Goal: Task Accomplishment & Management: Manage account settings

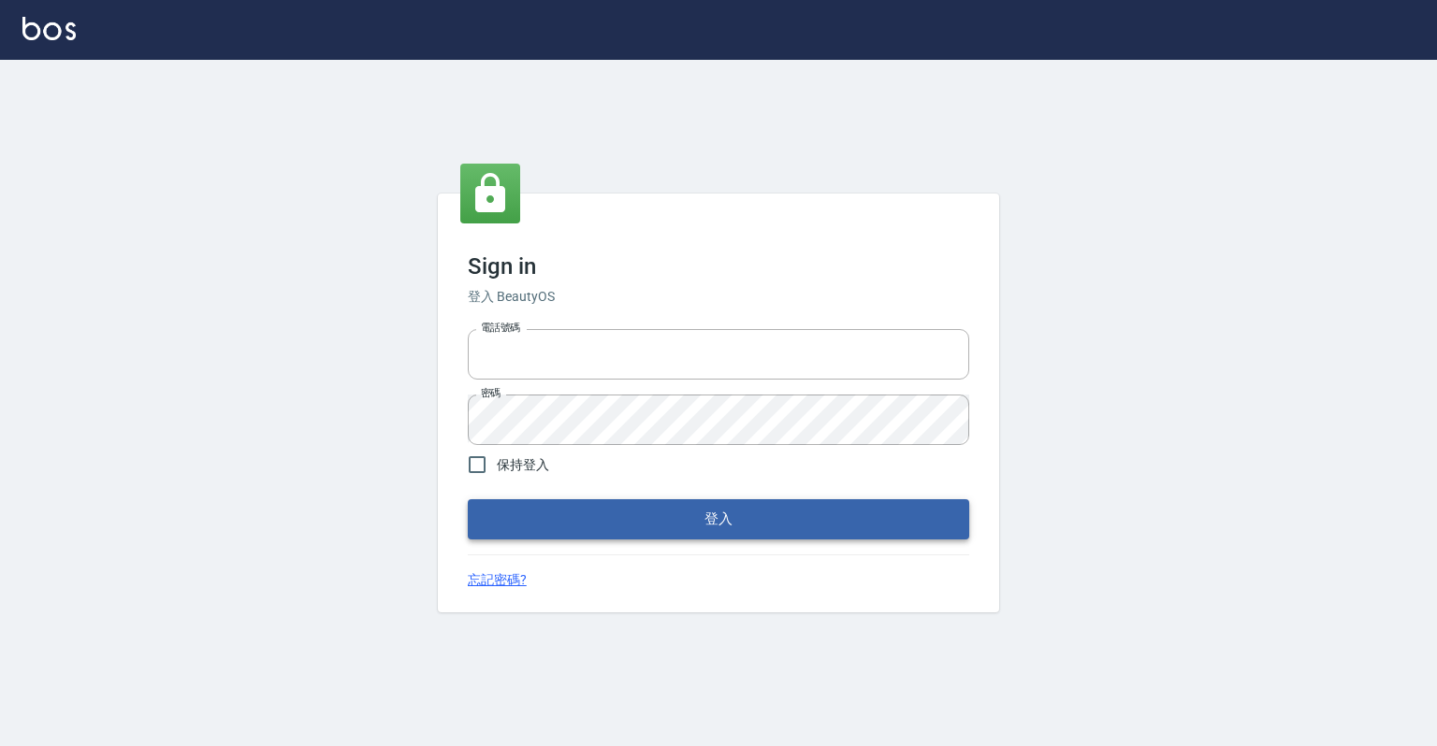
type input "0918176355"
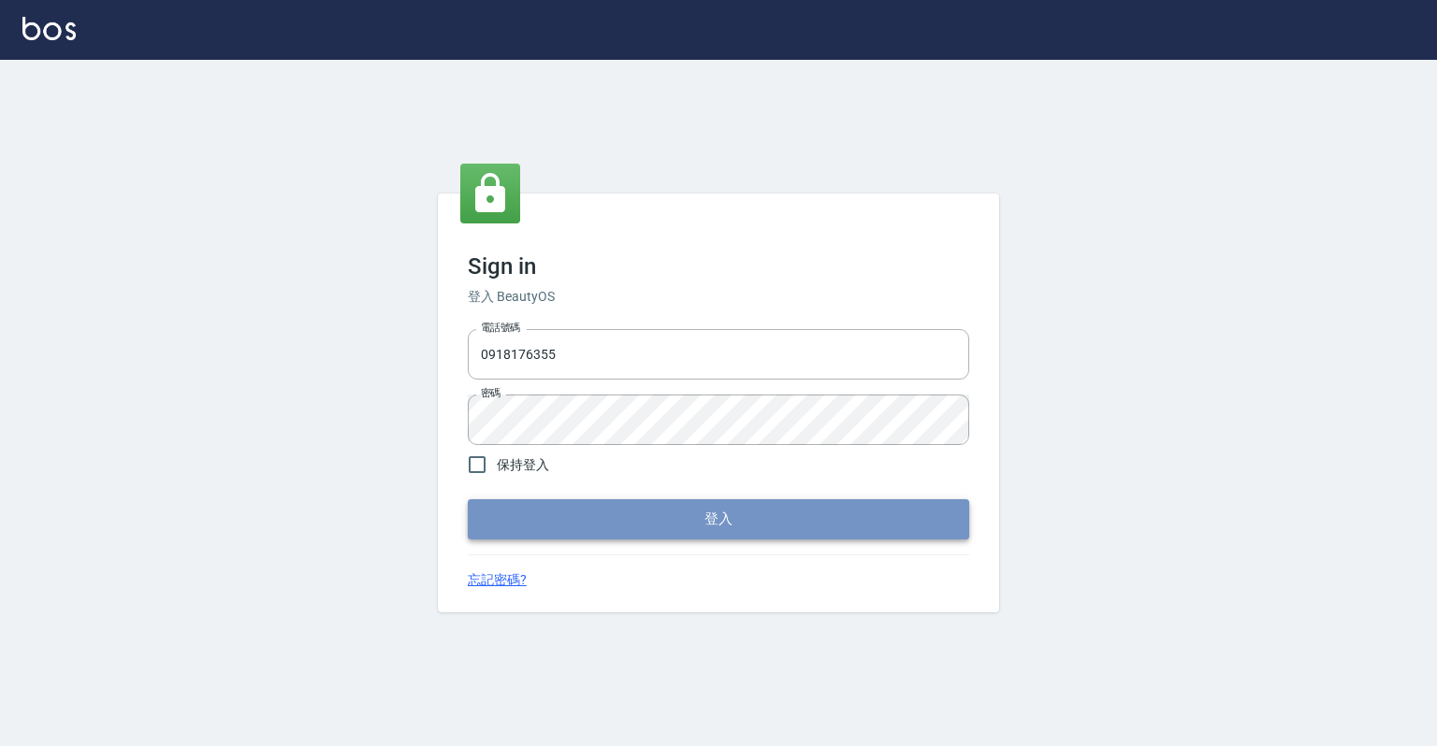
click at [753, 518] on button "登入" at bounding box center [718, 518] width 501 height 39
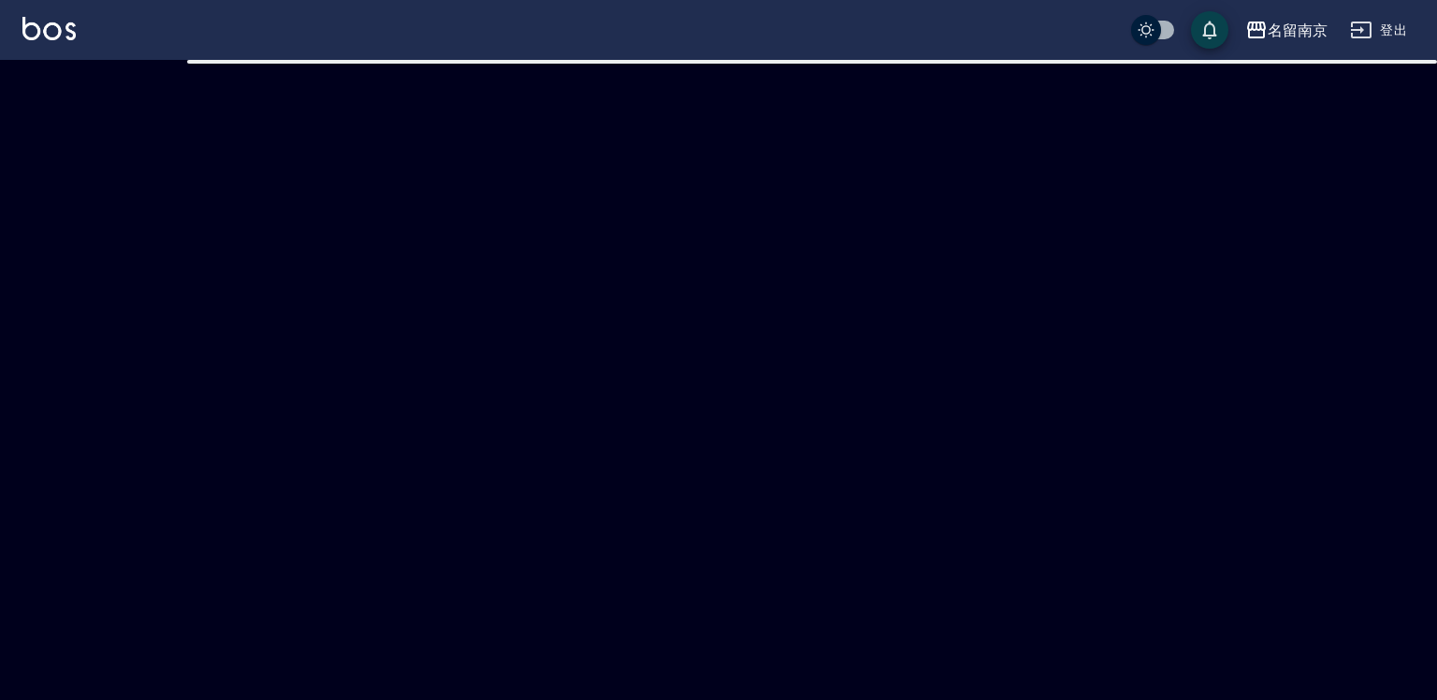
checkbox input "true"
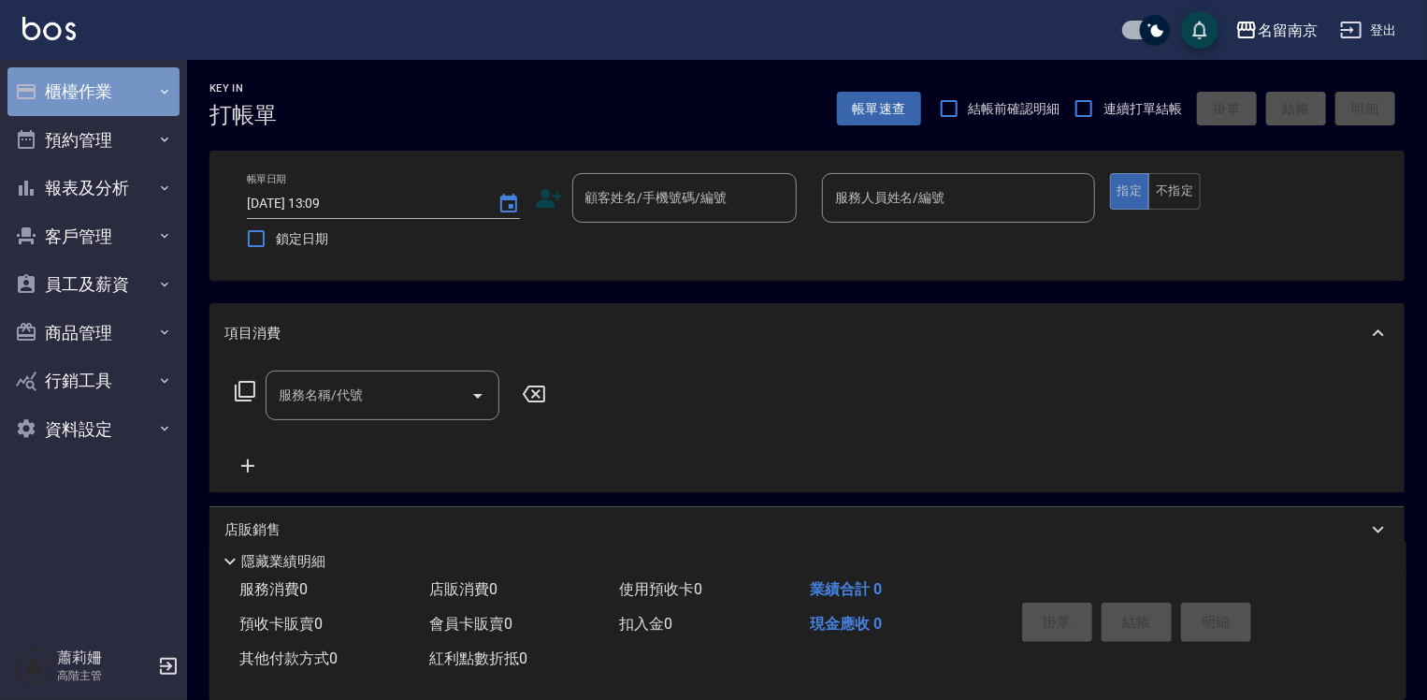
click at [95, 88] on button "櫃檯作業" at bounding box center [93, 91] width 172 height 49
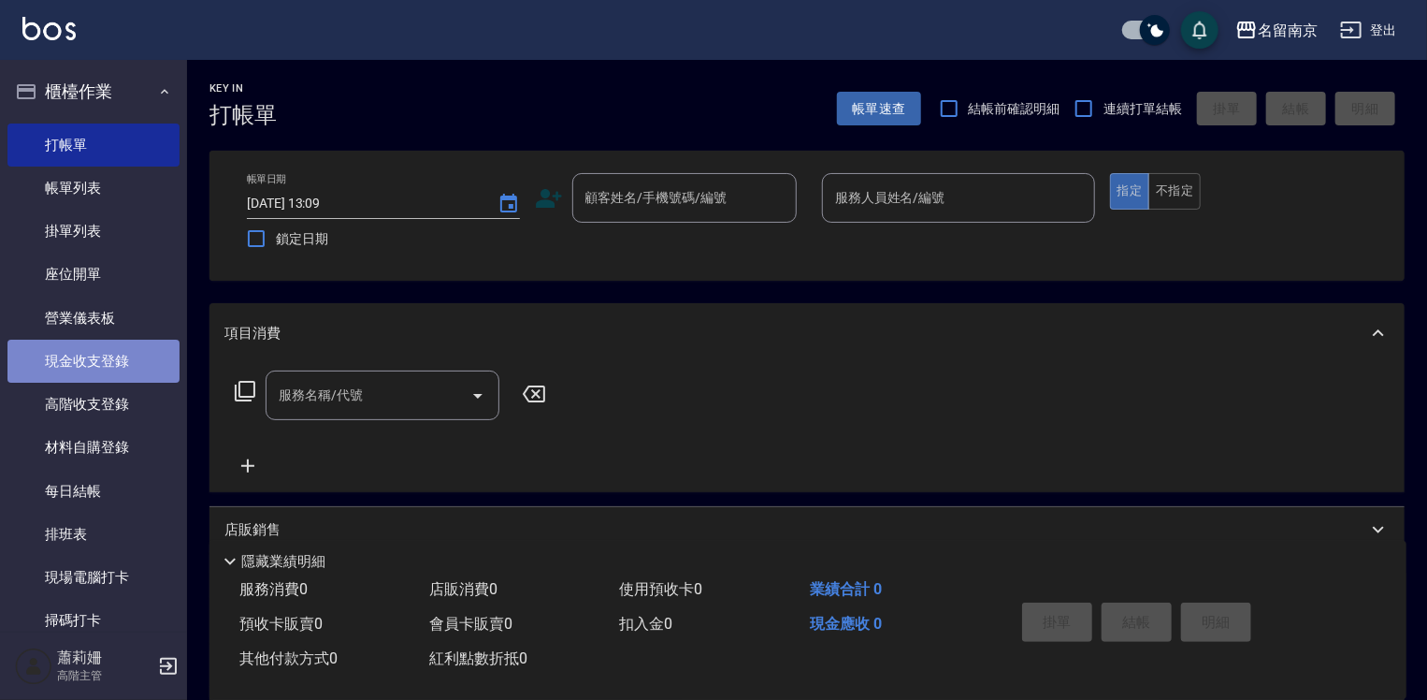
click at [109, 363] on link "現金收支登錄" at bounding box center [93, 361] width 172 height 43
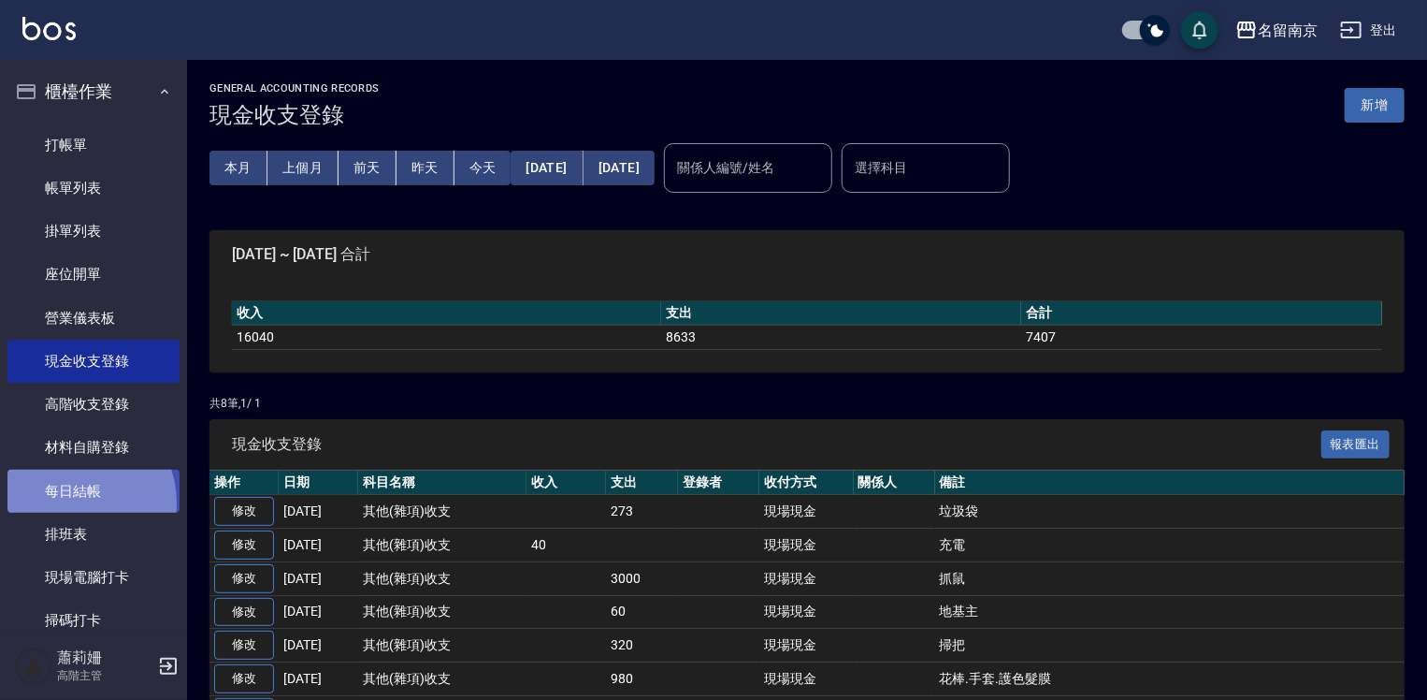
click at [74, 500] on link "每日結帳" at bounding box center [93, 491] width 172 height 43
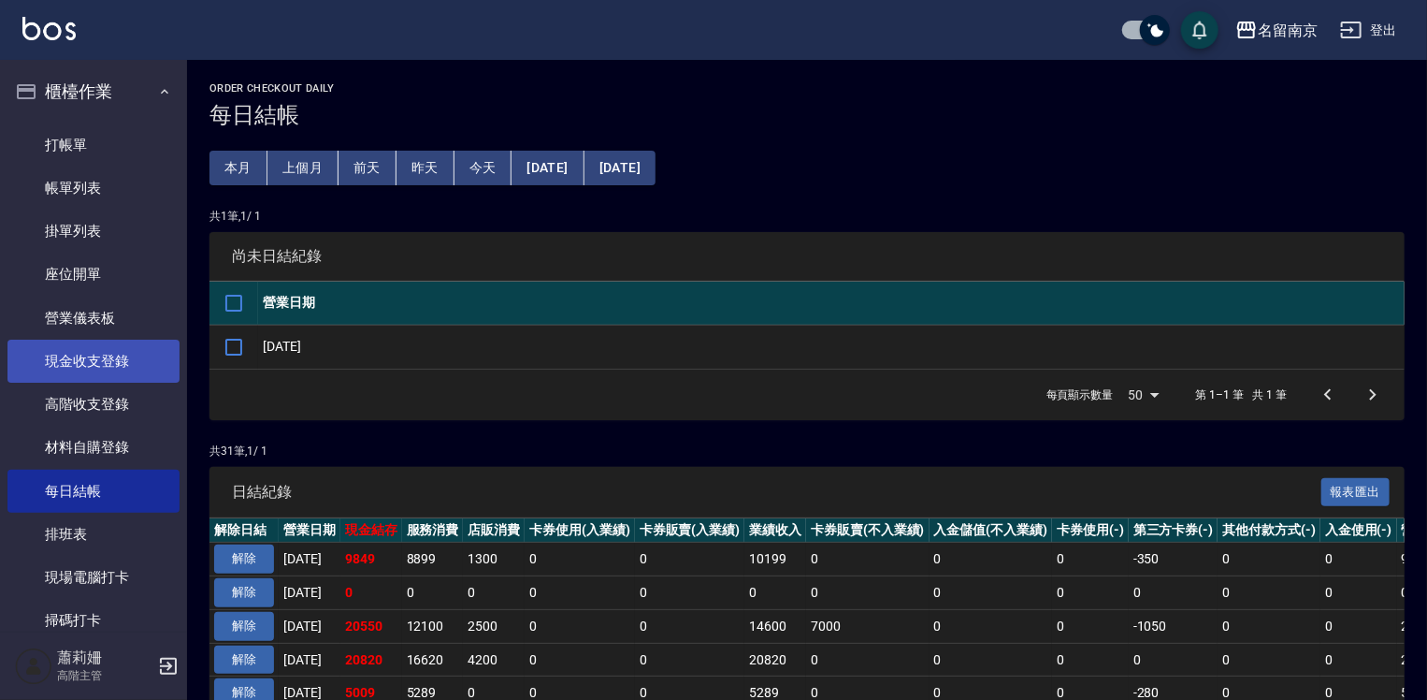
click at [95, 361] on link "現金收支登錄" at bounding box center [93, 361] width 172 height 43
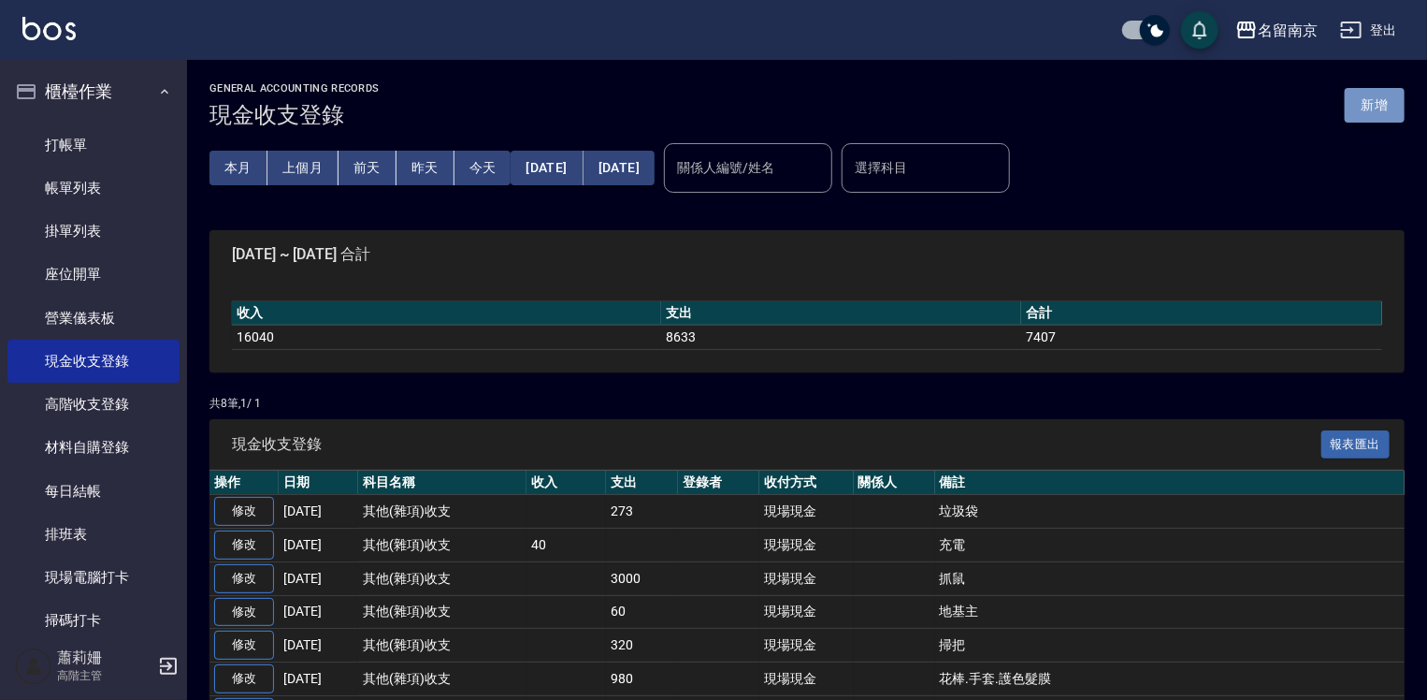
click at [1369, 96] on button "新增" at bounding box center [1375, 105] width 60 height 35
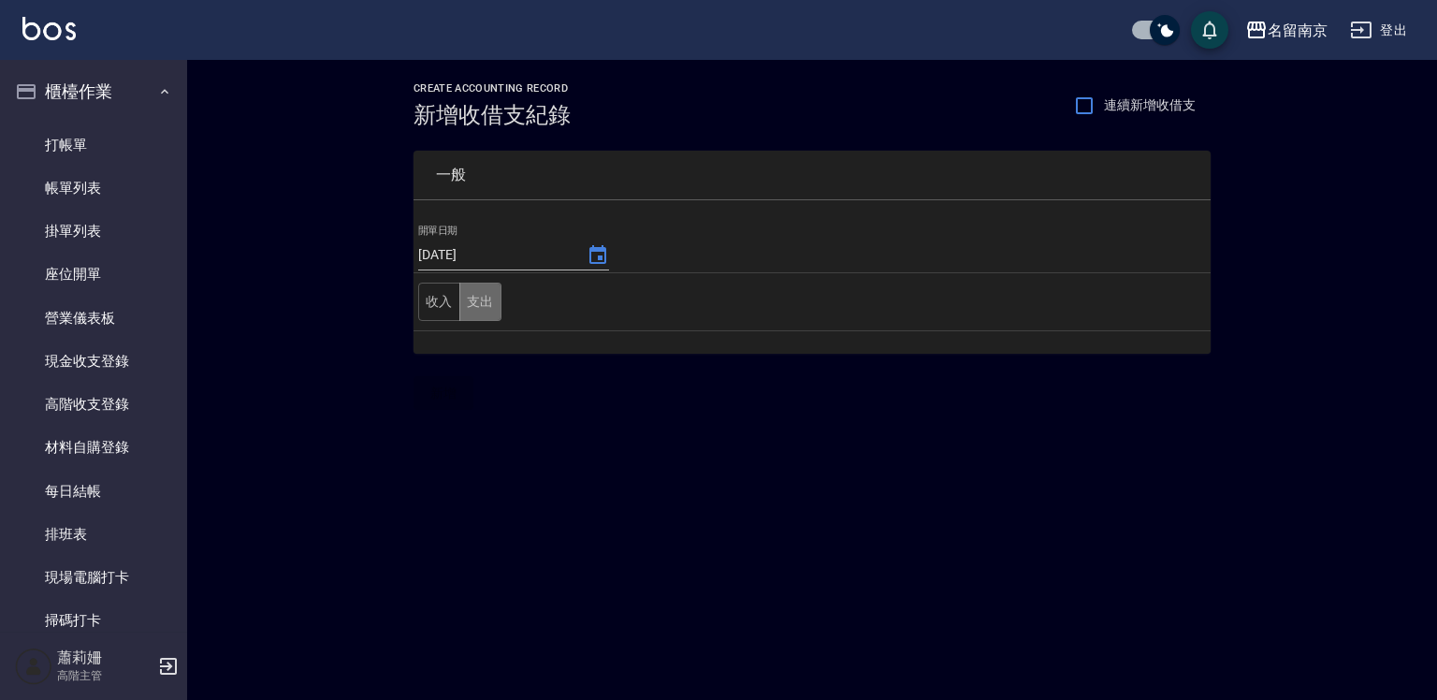
click at [496, 301] on button "支出" at bounding box center [480, 301] width 42 height 38
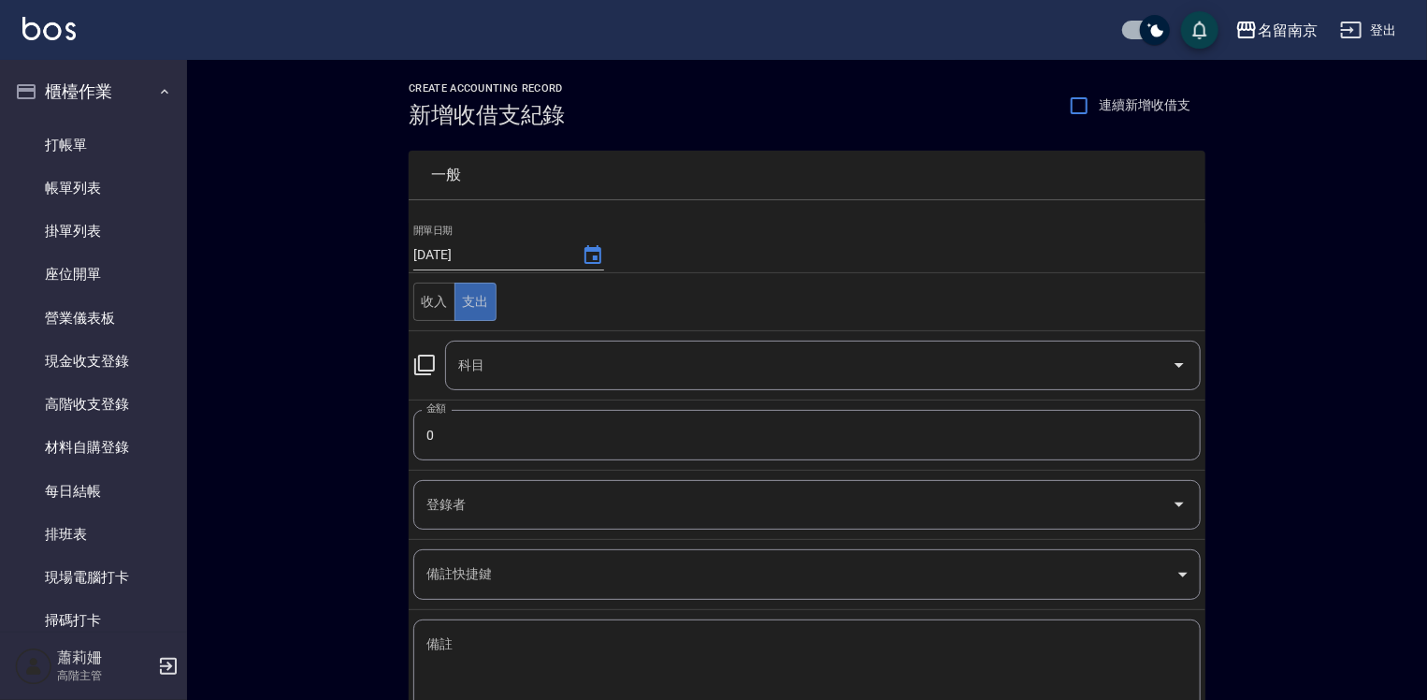
click at [432, 368] on icon at bounding box center [424, 365] width 22 height 22
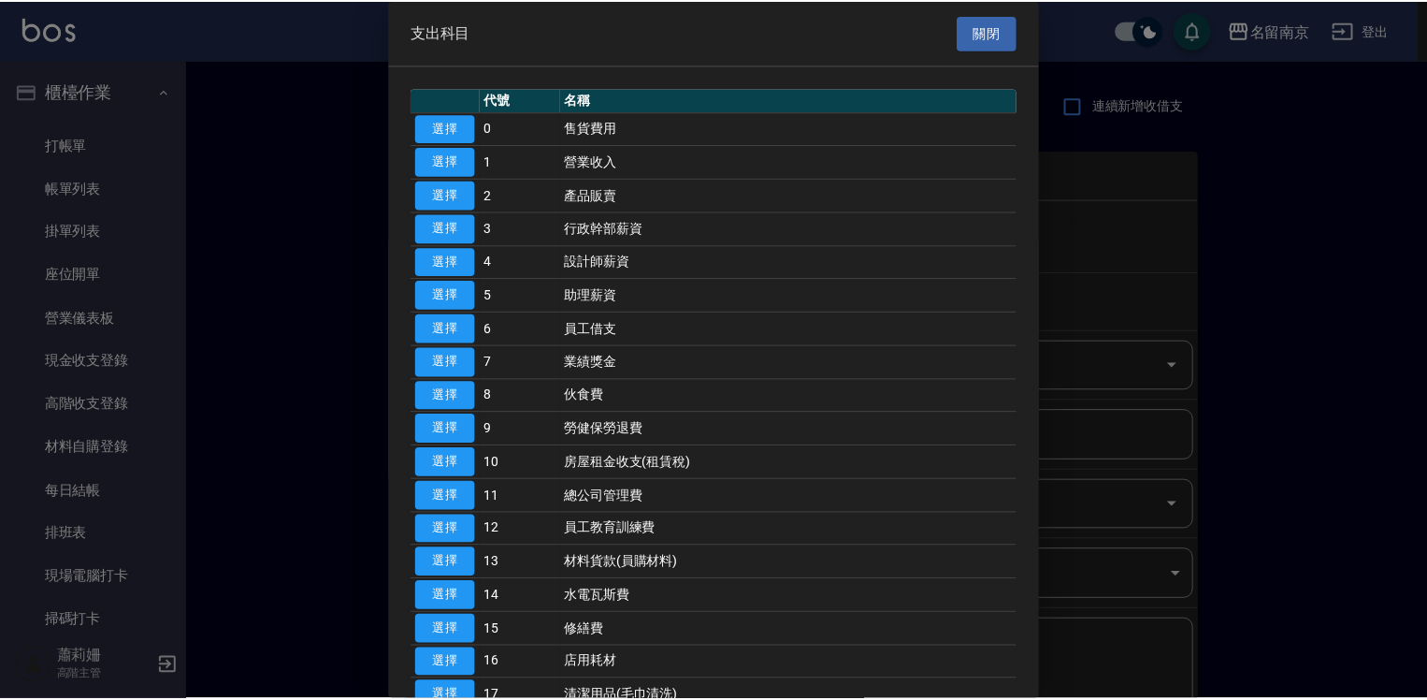
scroll to position [281, 0]
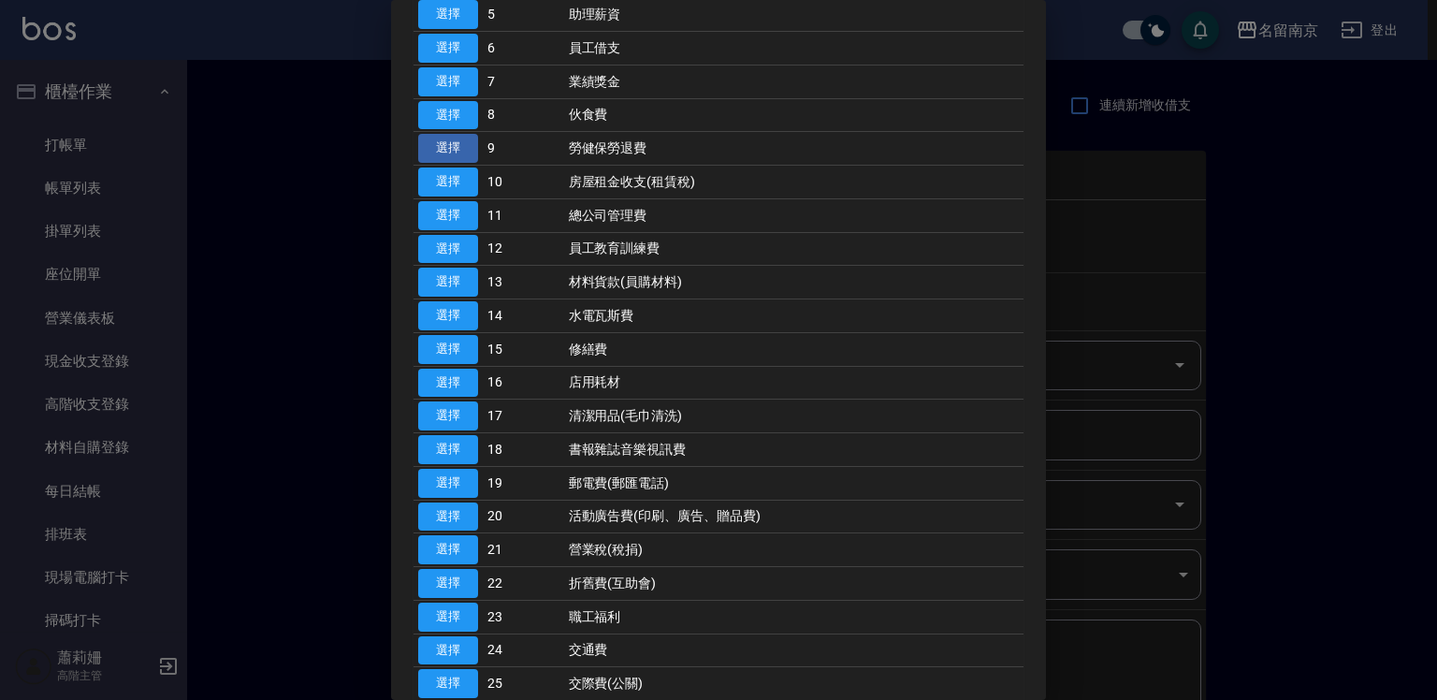
click at [438, 144] on button "選擇" at bounding box center [448, 148] width 60 height 29
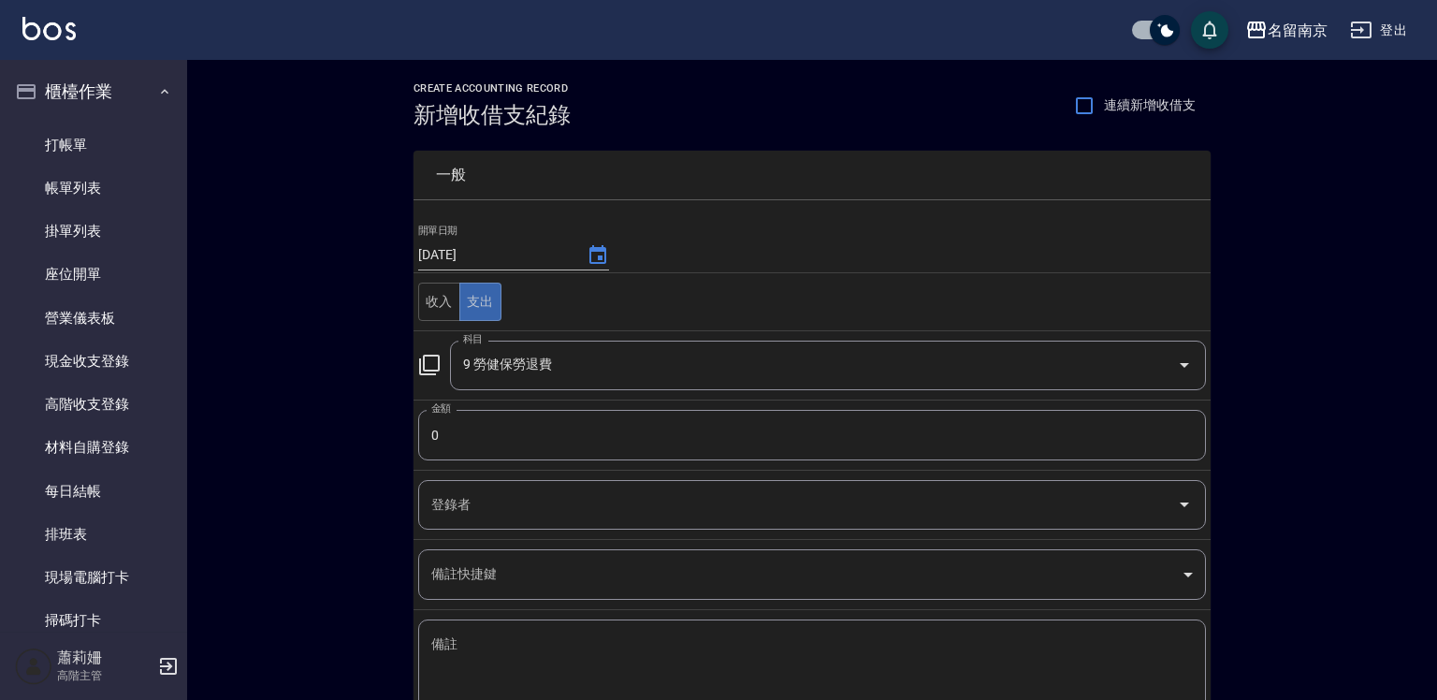
type input "9 勞健保勞退費"
click at [456, 438] on input "0" at bounding box center [807, 435] width 788 height 51
type input "638"
click at [480, 635] on textarea "備註" at bounding box center [807, 667] width 761 height 64
click at [455, 645] on textarea "備註" at bounding box center [807, 667] width 761 height 64
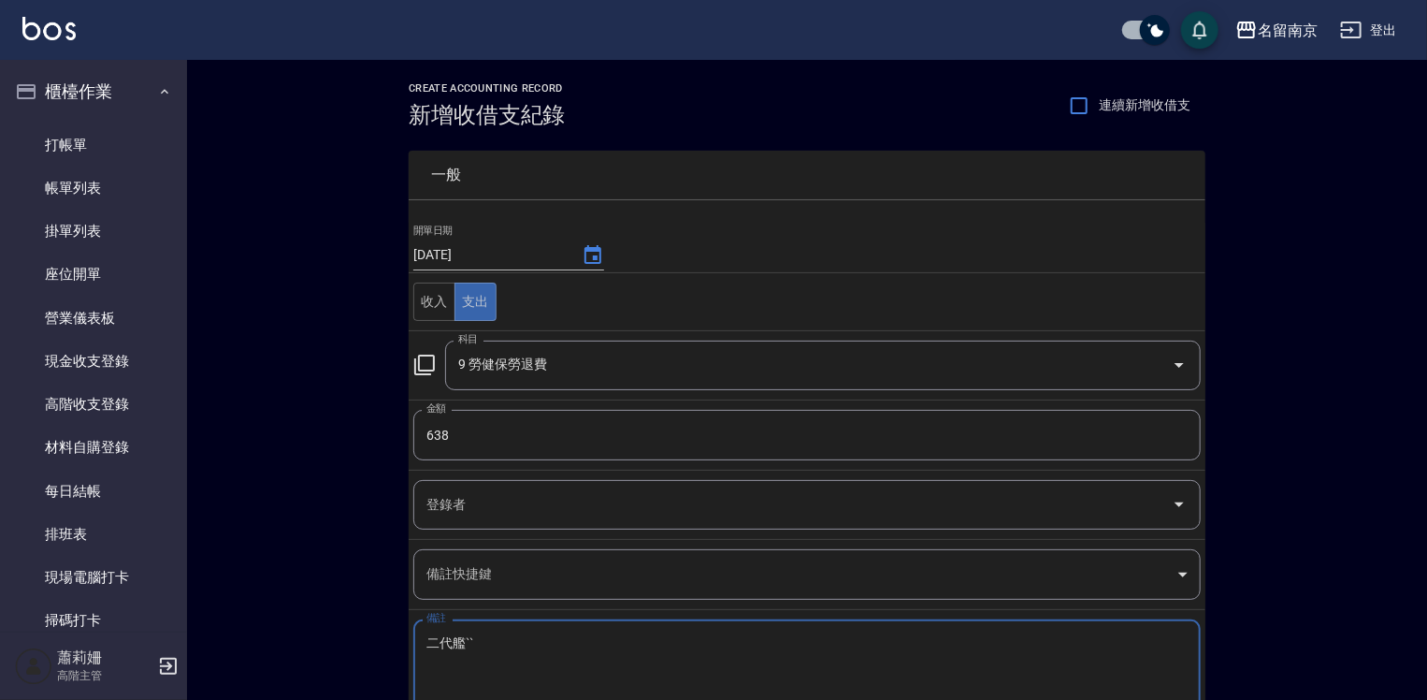
drag, startPoint x: 454, startPoint y: 641, endPoint x: 489, endPoint y: 640, distance: 35.6
click at [462, 640] on textarea "二代艦ˋ" at bounding box center [807, 667] width 761 height 64
click at [464, 639] on textarea "二代健" at bounding box center [807, 667] width 761 height 64
click at [458, 636] on textarea "二代健" at bounding box center [807, 667] width 761 height 64
click at [525, 635] on textarea "二代健" at bounding box center [807, 667] width 761 height 64
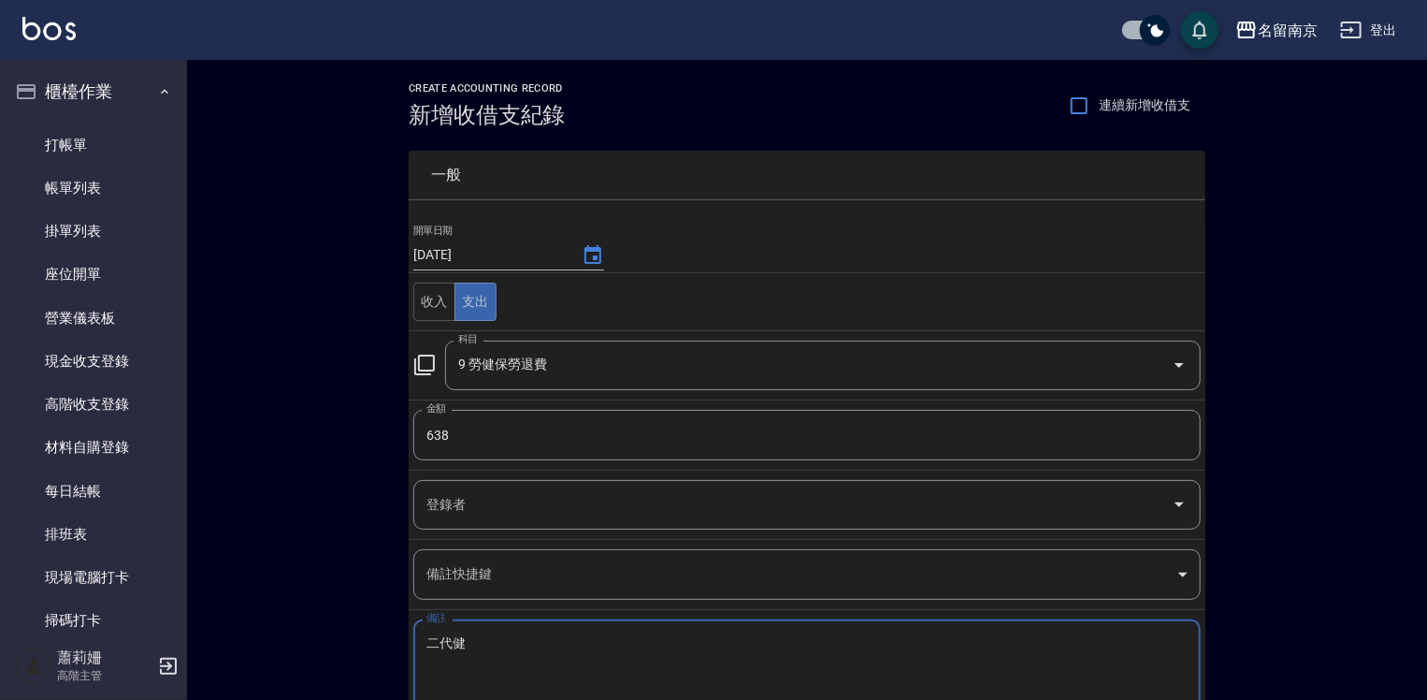
click at [468, 662] on textarea "二代健ㄅㄤ" at bounding box center [807, 667] width 761 height 64
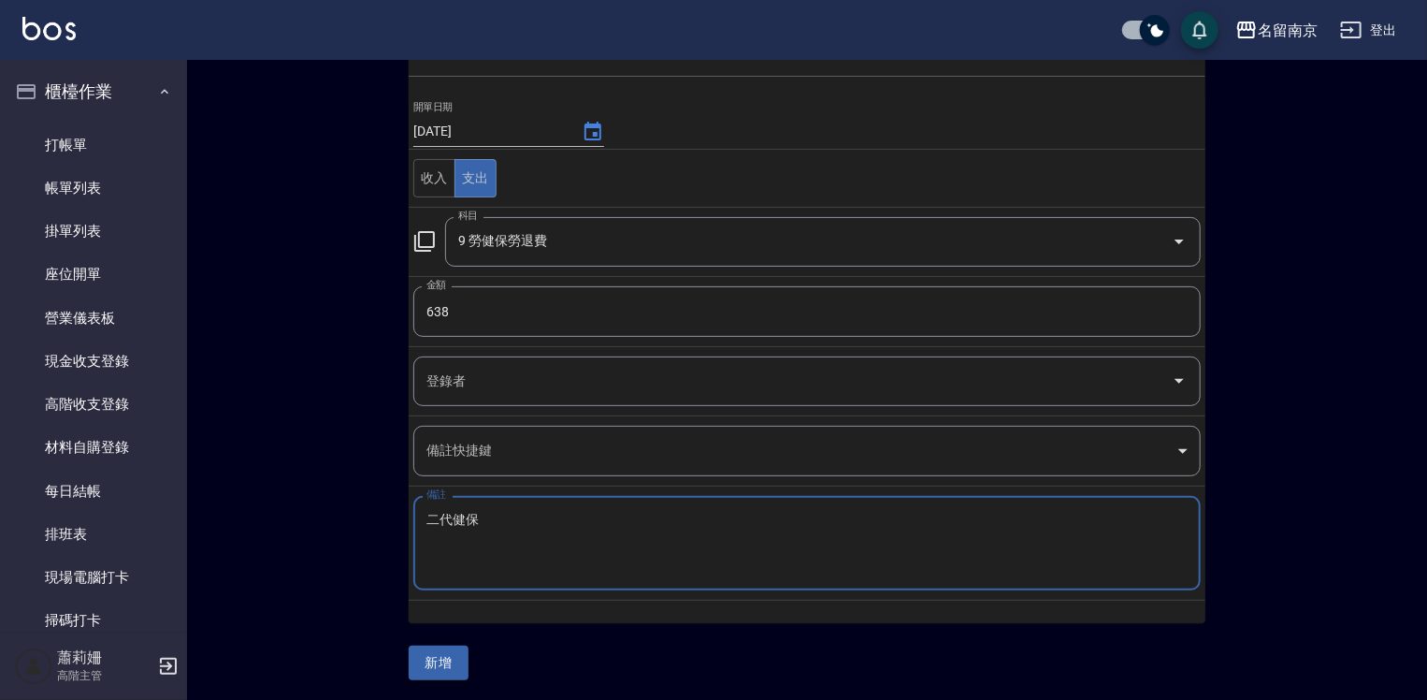
type textarea "二代健保"
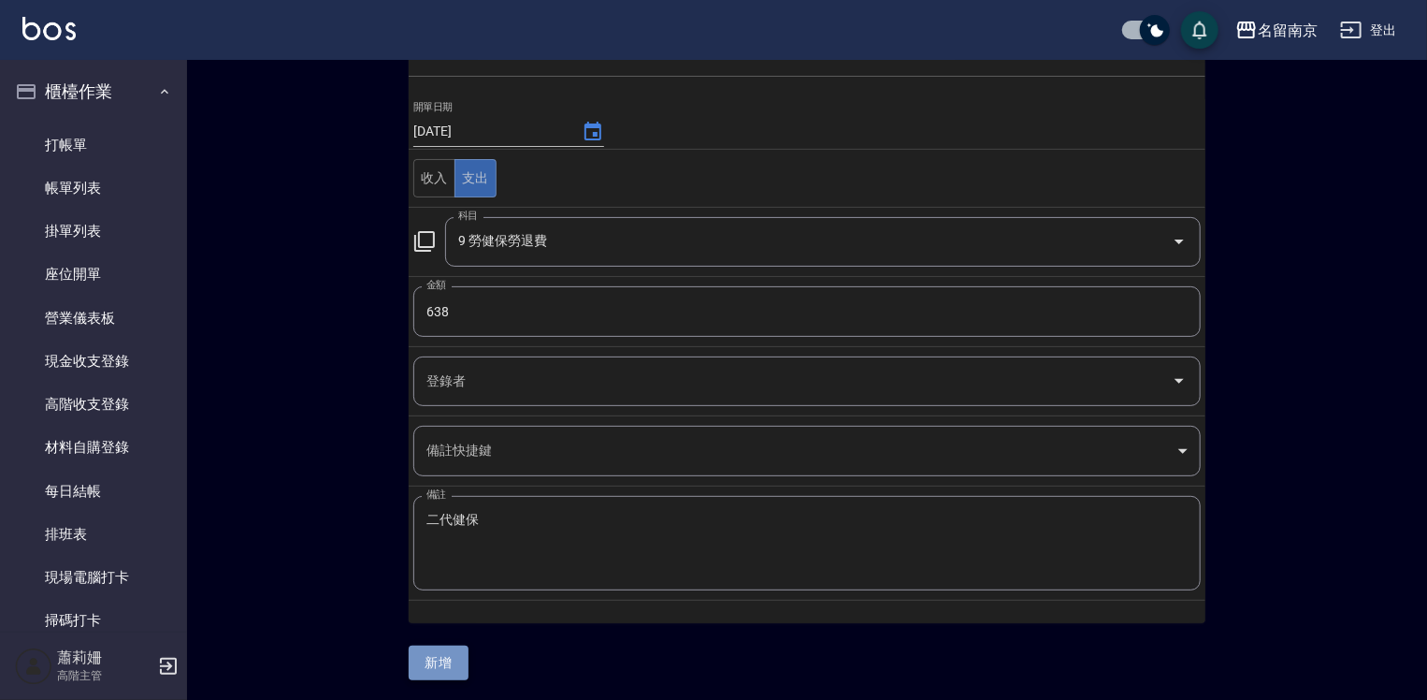
click at [448, 655] on button "新增" at bounding box center [439, 662] width 60 height 35
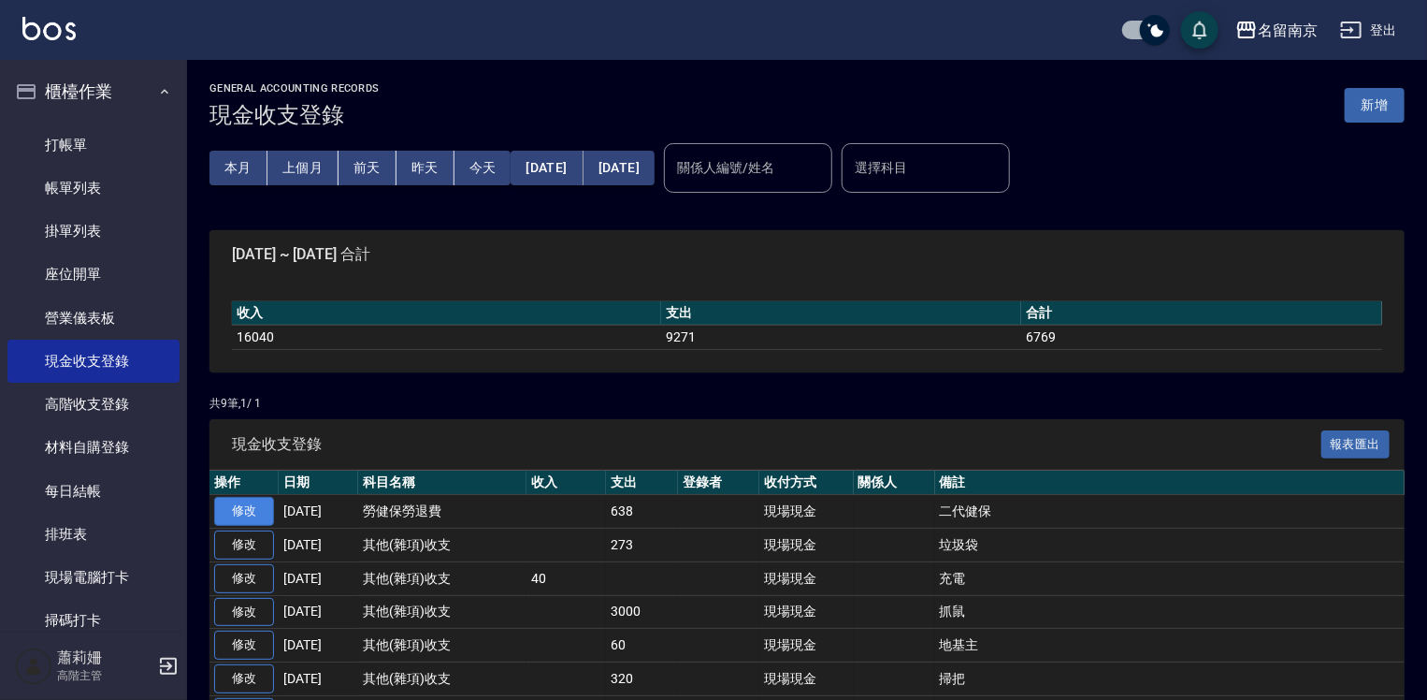
click at [250, 501] on link "修改" at bounding box center [244, 511] width 60 height 29
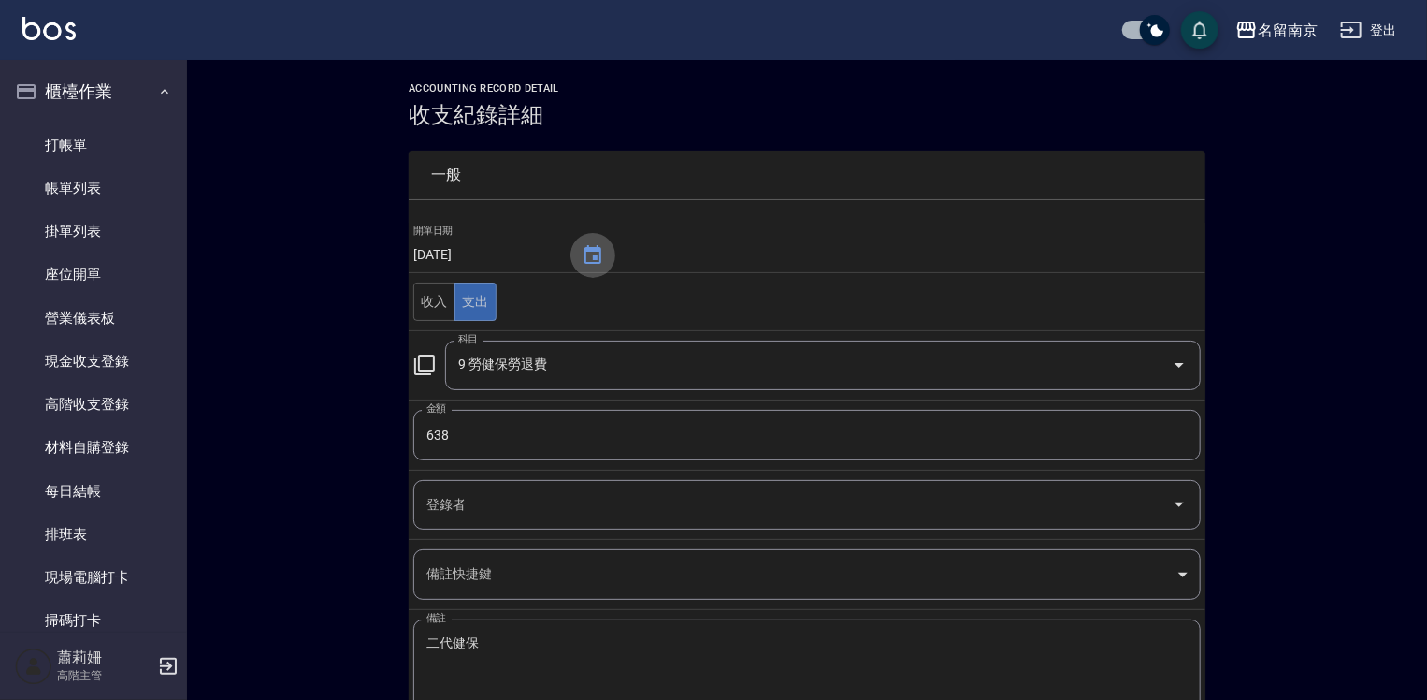
click at [587, 258] on icon "Choose date, selected date is 2025-09-16" at bounding box center [593, 255] width 22 height 22
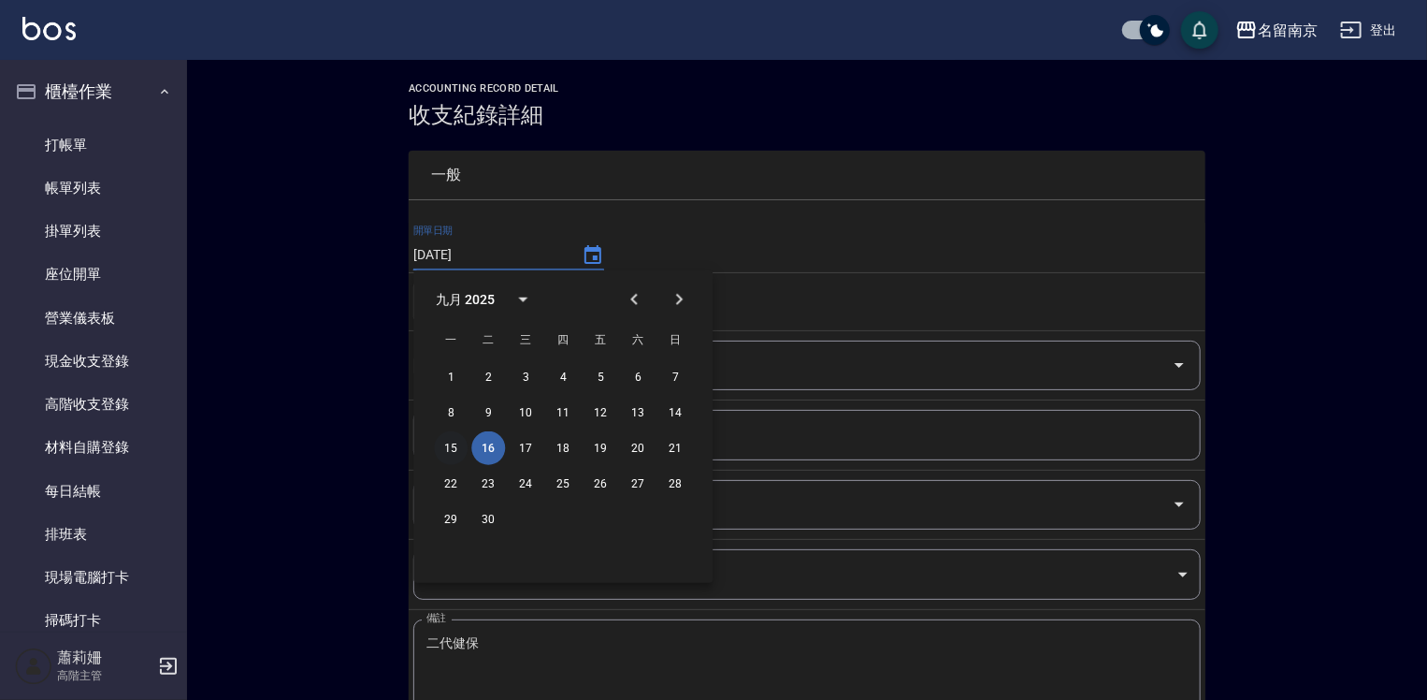
click at [453, 440] on button "15" at bounding box center [451, 448] width 34 height 34
type input "[DATE]"
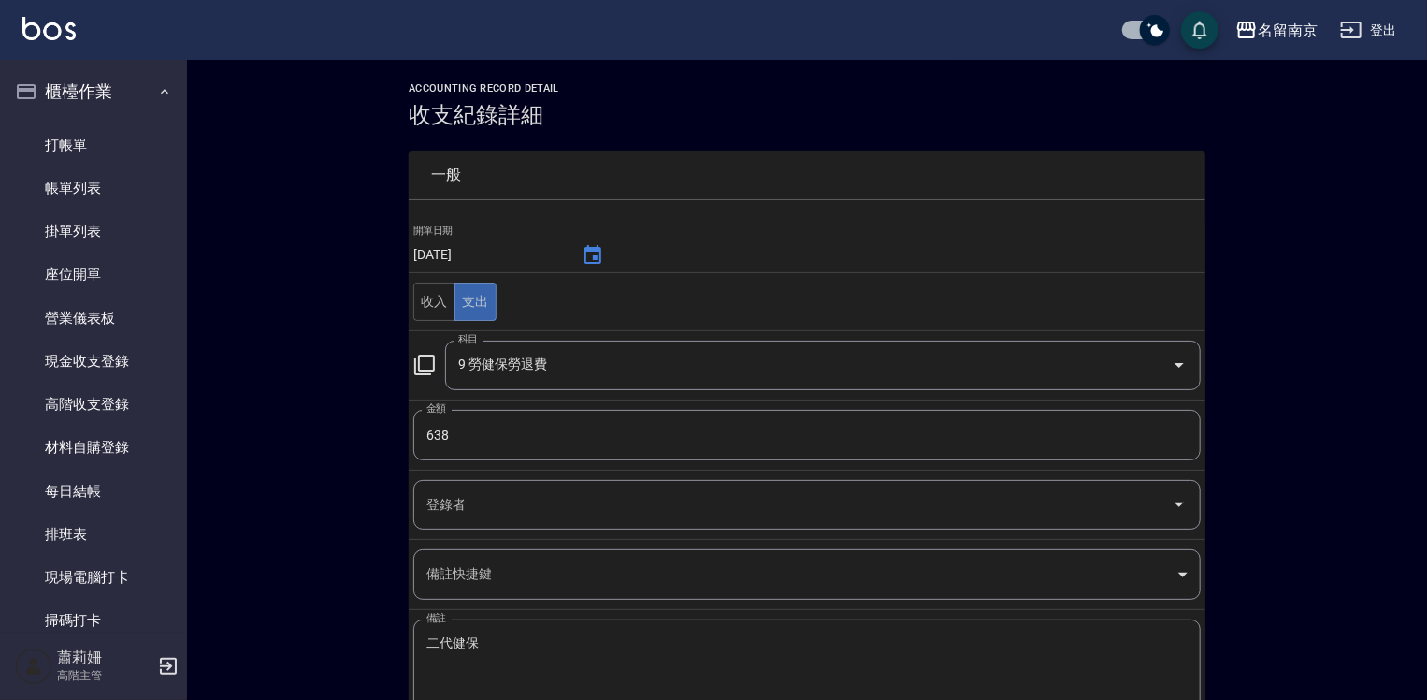
scroll to position [101, 0]
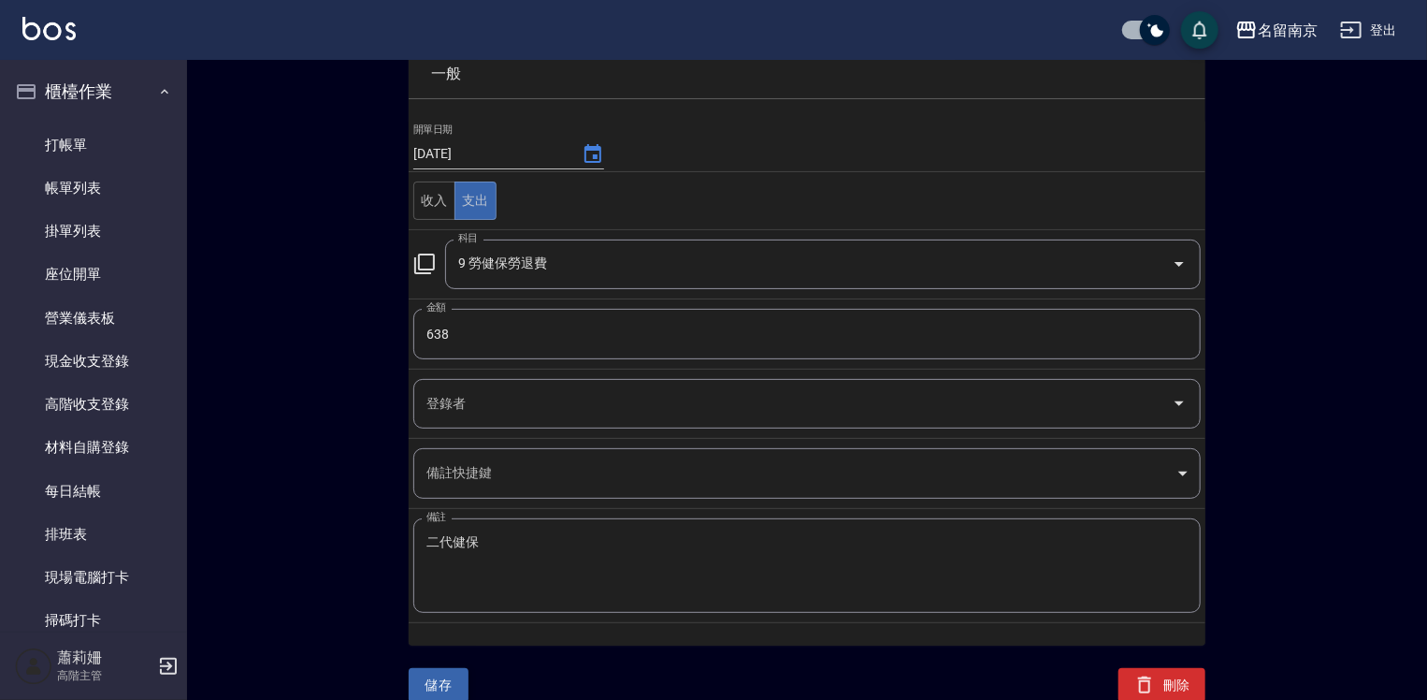
click at [445, 670] on button "儲存" at bounding box center [439, 685] width 60 height 35
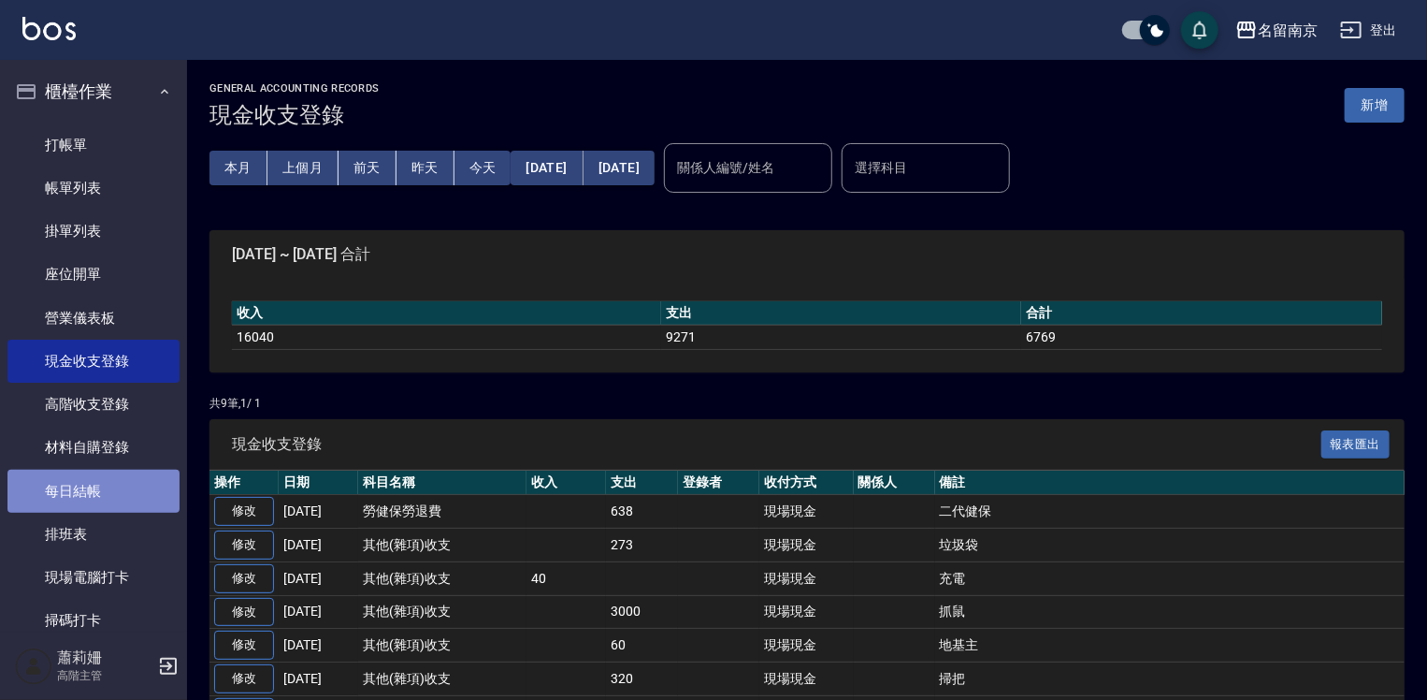
click at [115, 486] on link "每日結帳" at bounding box center [93, 491] width 172 height 43
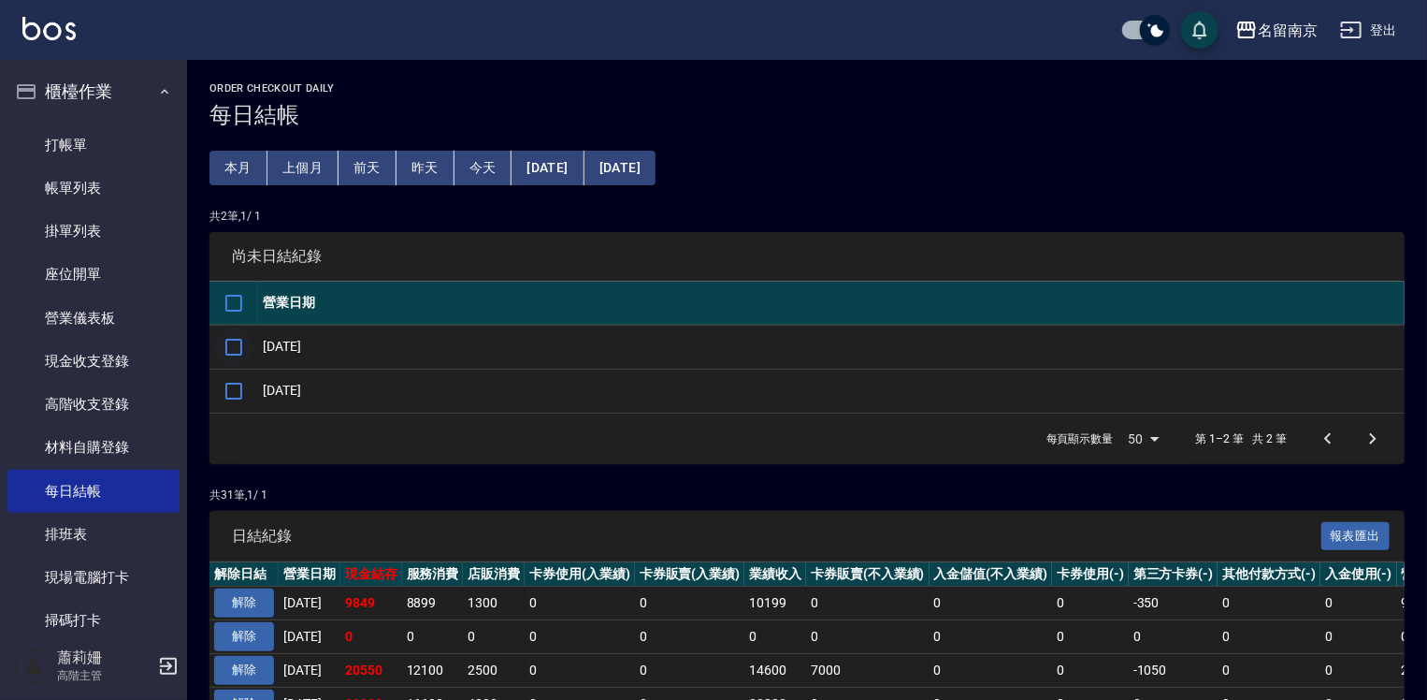
click at [236, 339] on input "checkbox" at bounding box center [233, 346] width 39 height 39
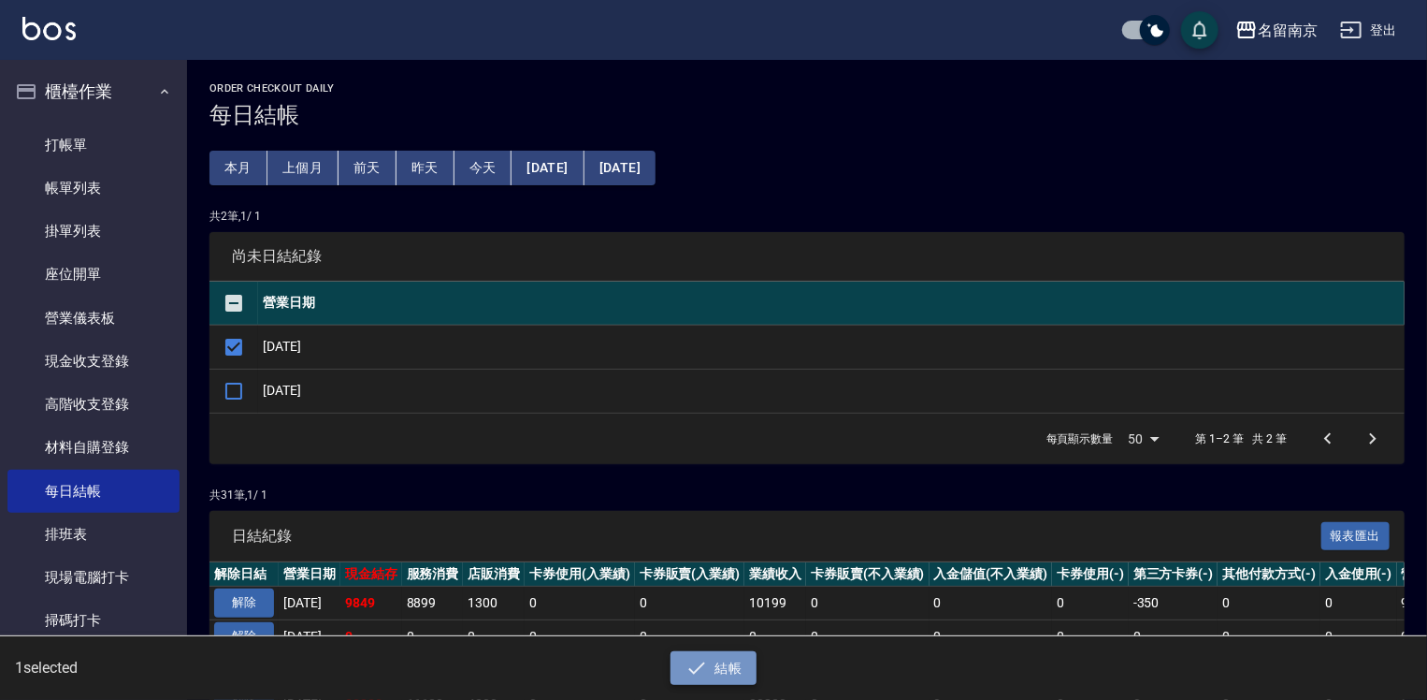
click at [709, 668] on button "結帳" at bounding box center [714, 668] width 87 height 35
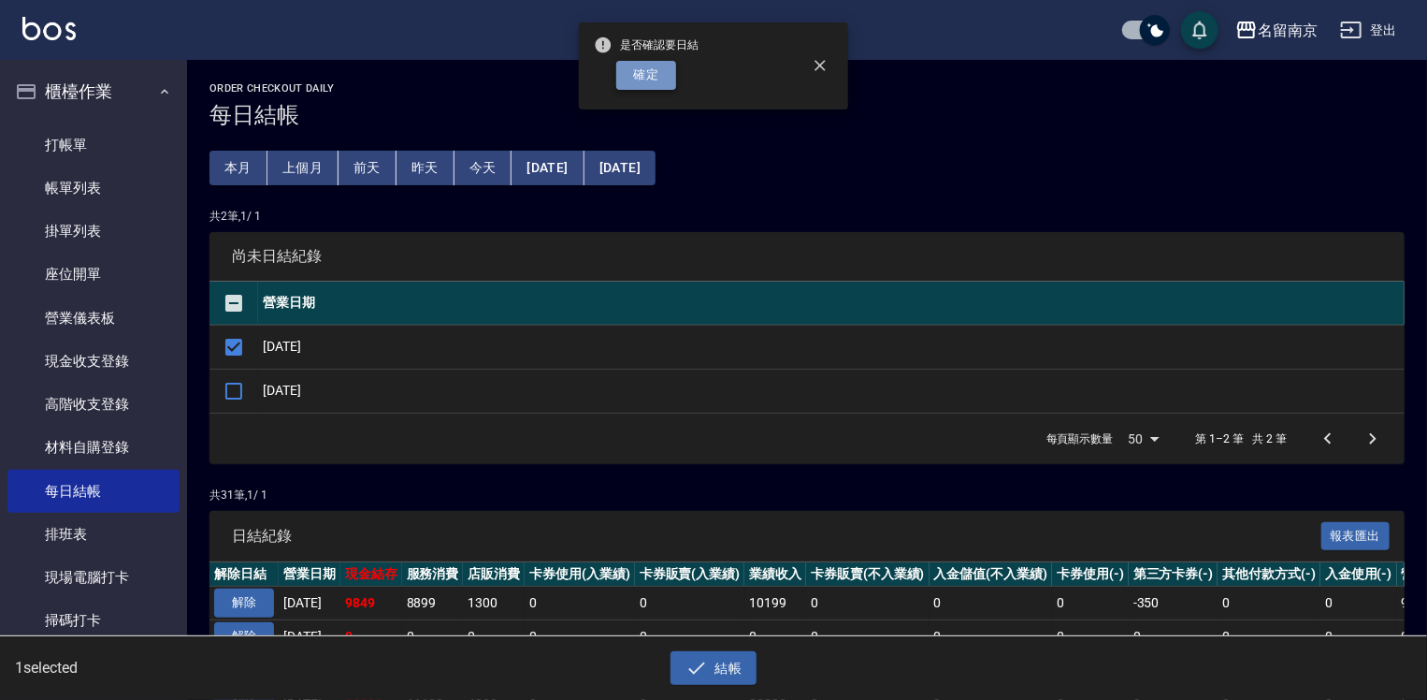
click at [646, 68] on button "確定" at bounding box center [646, 75] width 60 height 29
checkbox input "false"
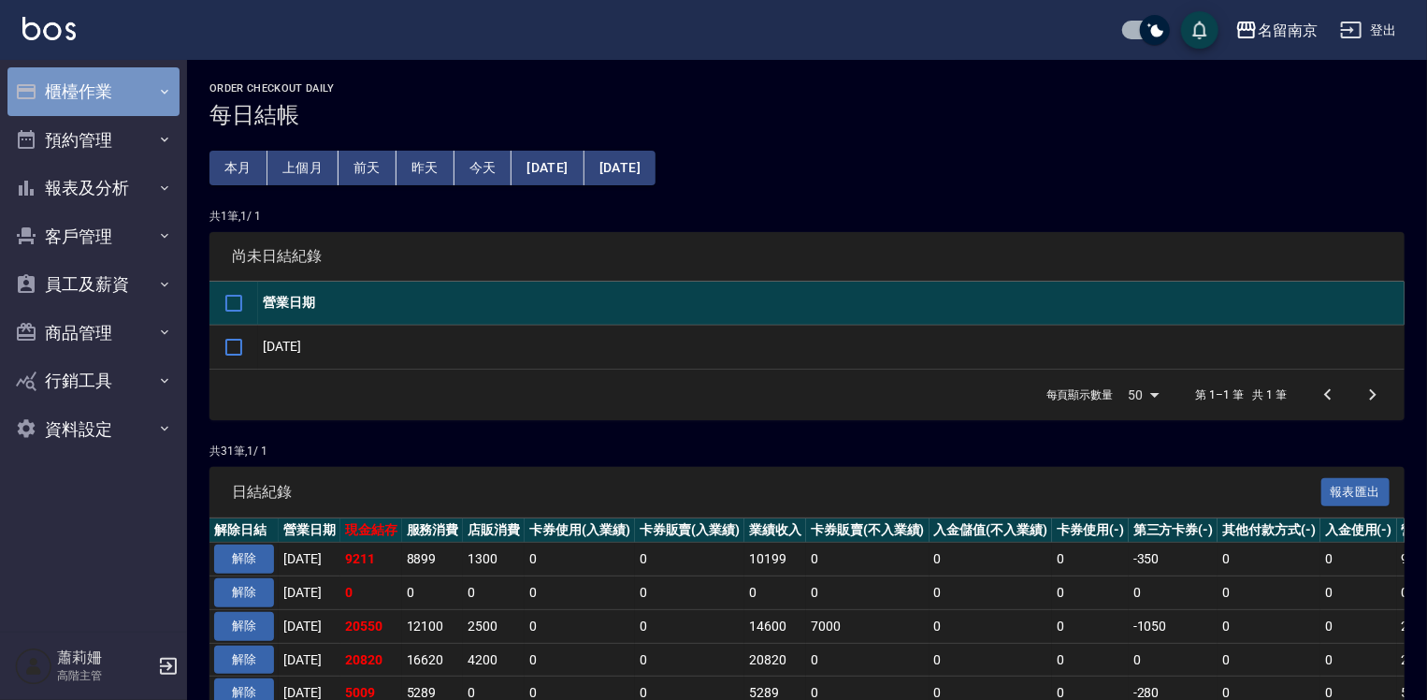
click at [82, 80] on button "櫃檯作業" at bounding box center [93, 91] width 172 height 49
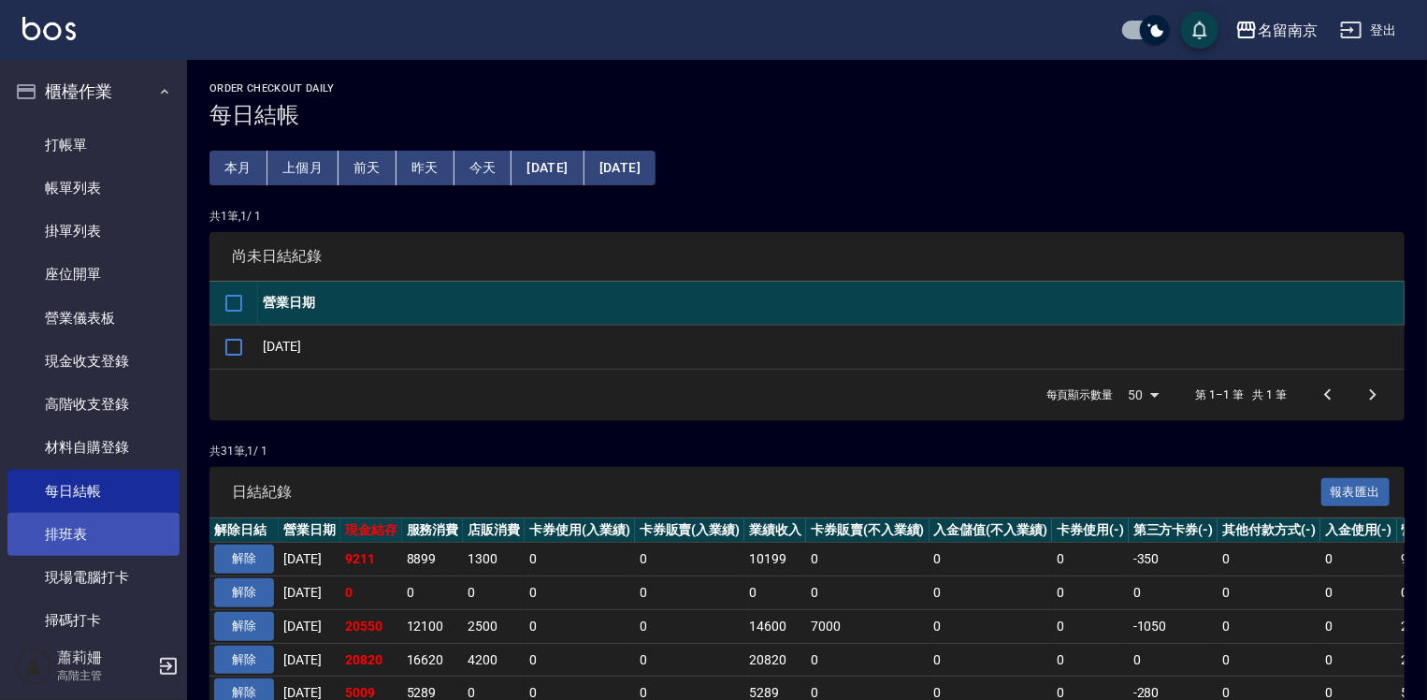
scroll to position [281, 0]
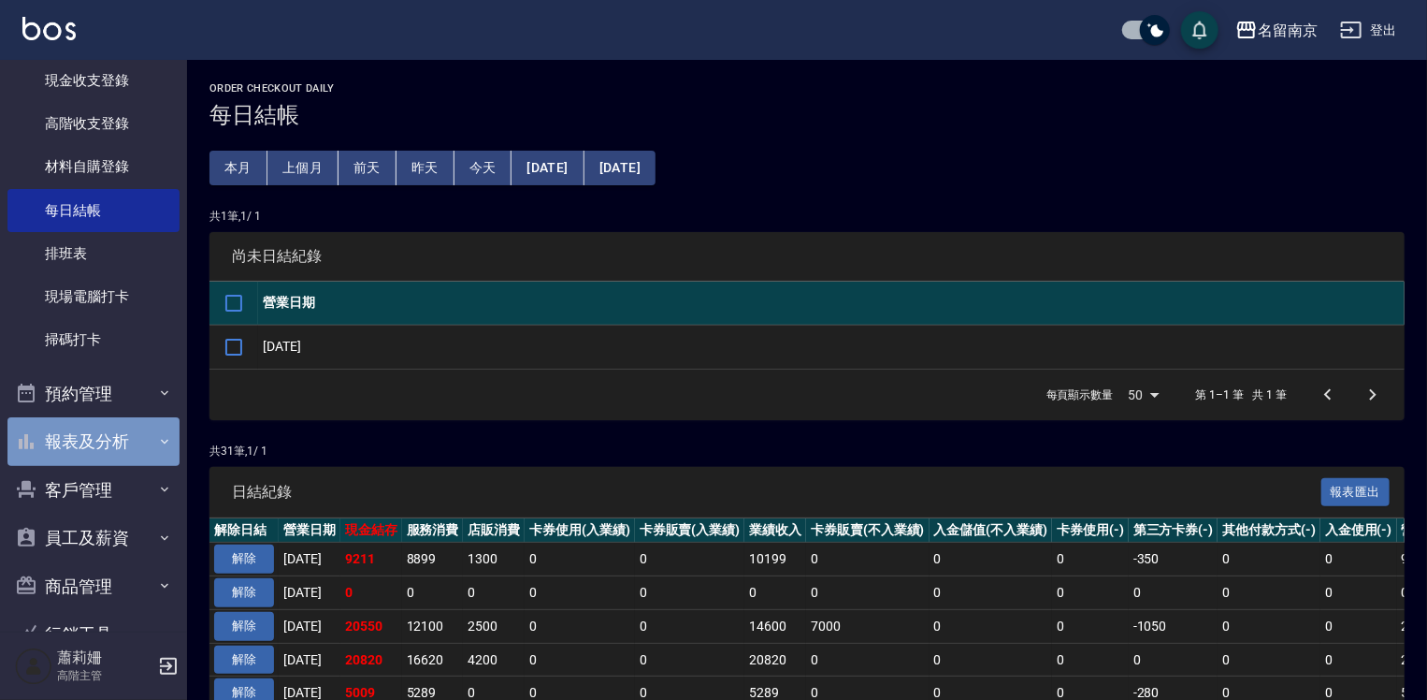
click at [101, 440] on button "報表及分析" at bounding box center [93, 441] width 172 height 49
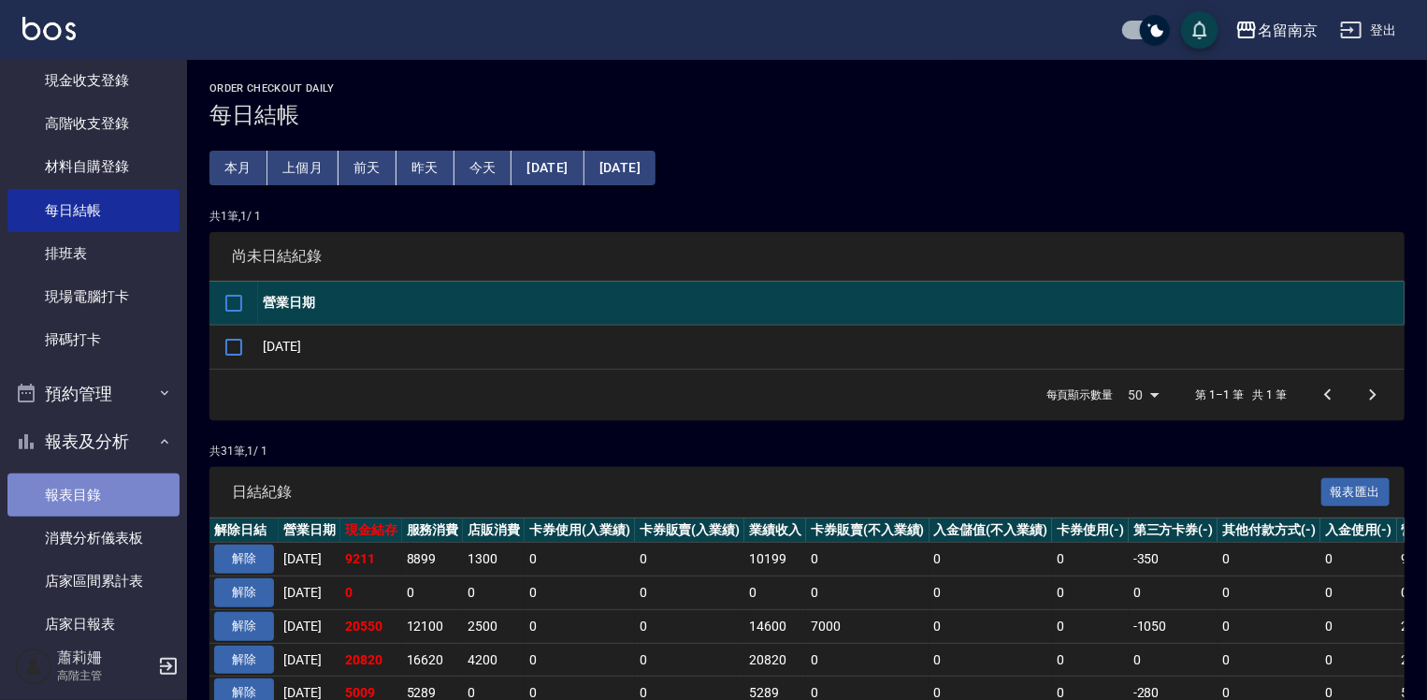
click at [95, 475] on link "報表目錄" at bounding box center [93, 494] width 172 height 43
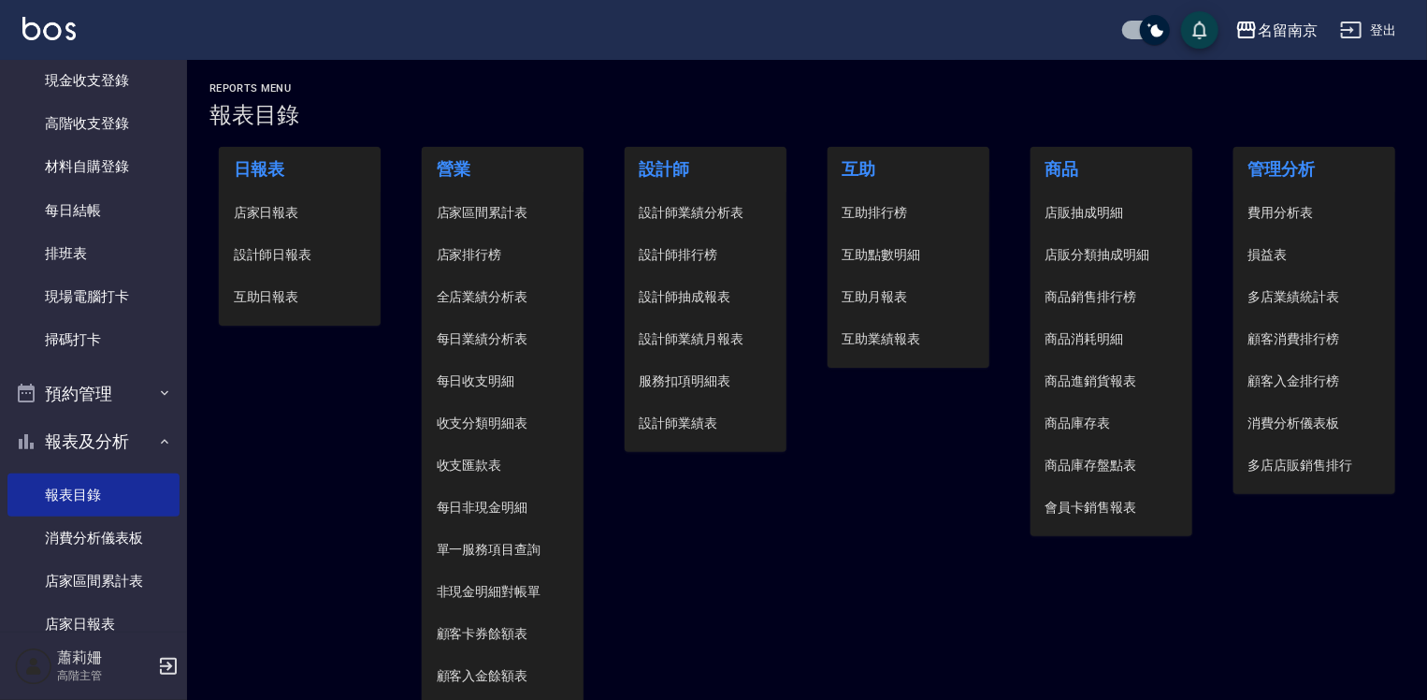
click at [260, 256] on span "設計師日報表" at bounding box center [300, 255] width 133 height 20
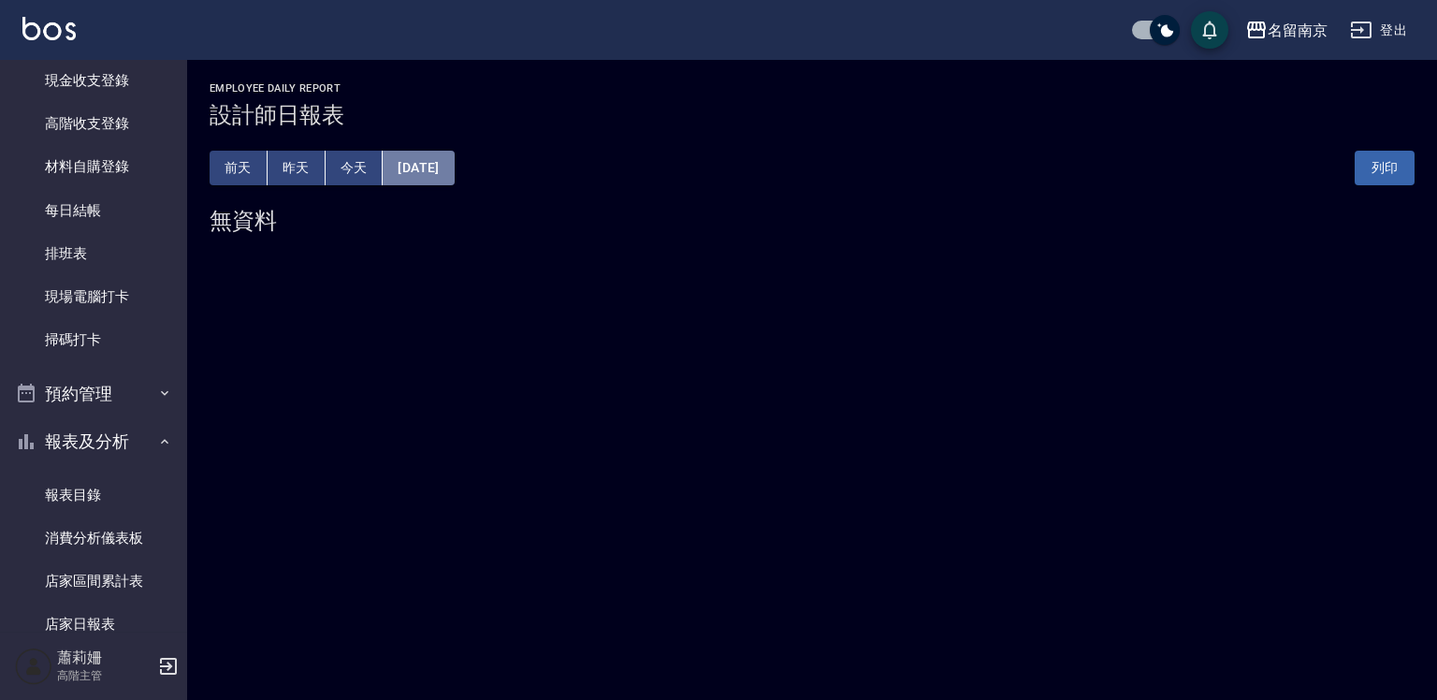
click at [454, 166] on button "[DATE]" at bounding box center [418, 168] width 71 height 35
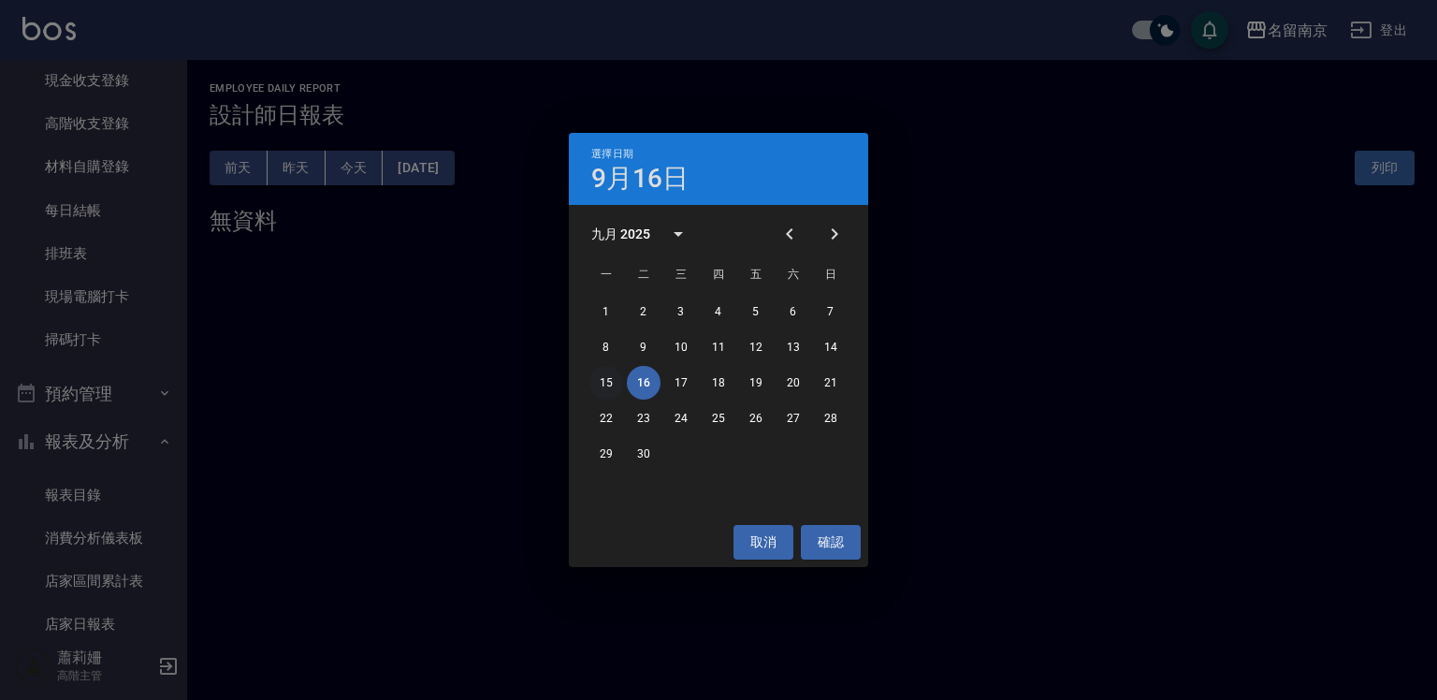
click at [609, 378] on button "15" at bounding box center [606, 383] width 34 height 34
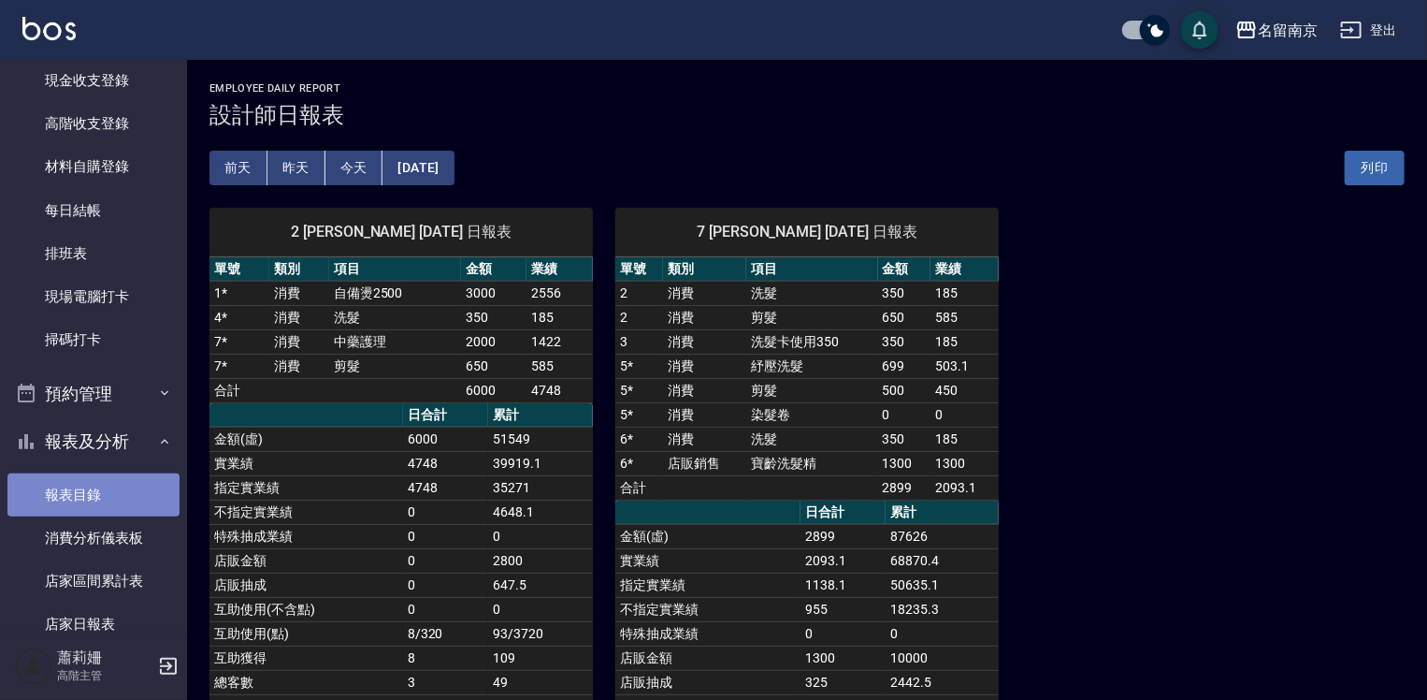
click at [127, 491] on link "報表目錄" at bounding box center [93, 494] width 172 height 43
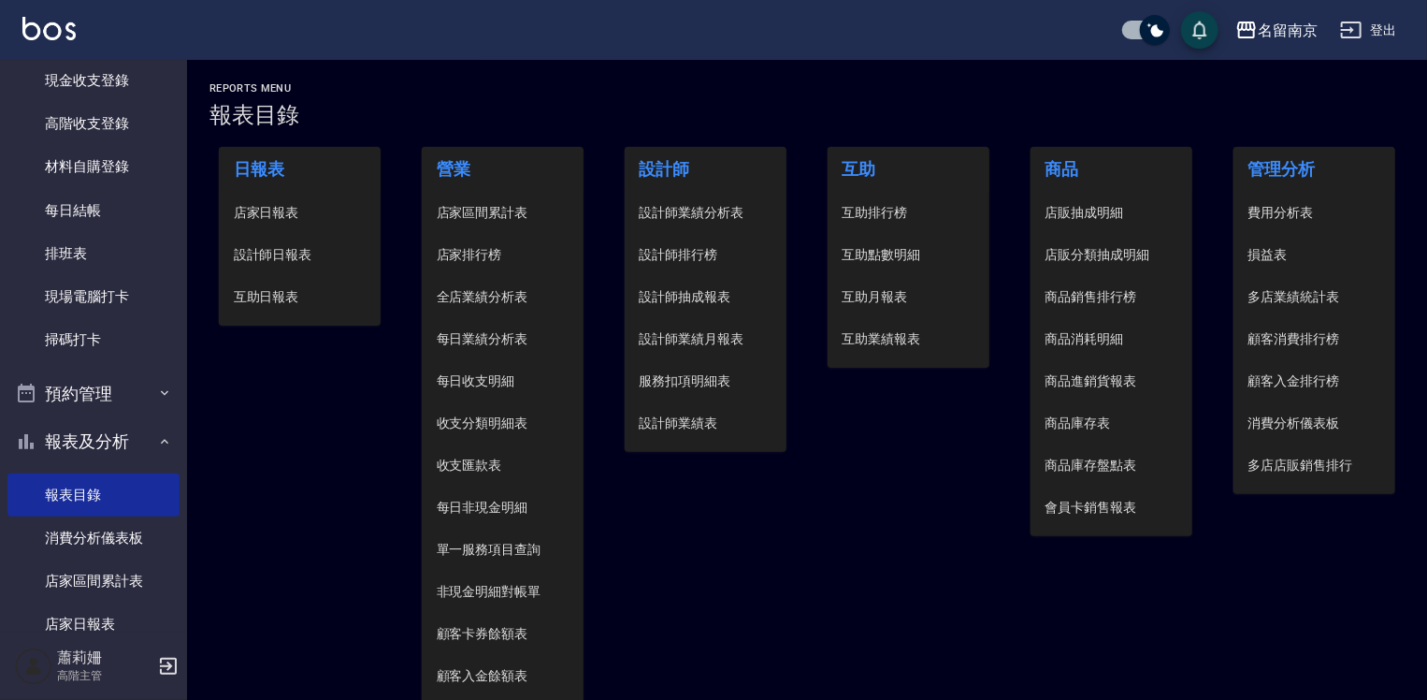
click at [286, 248] on span "設計師日報表" at bounding box center [300, 255] width 133 height 20
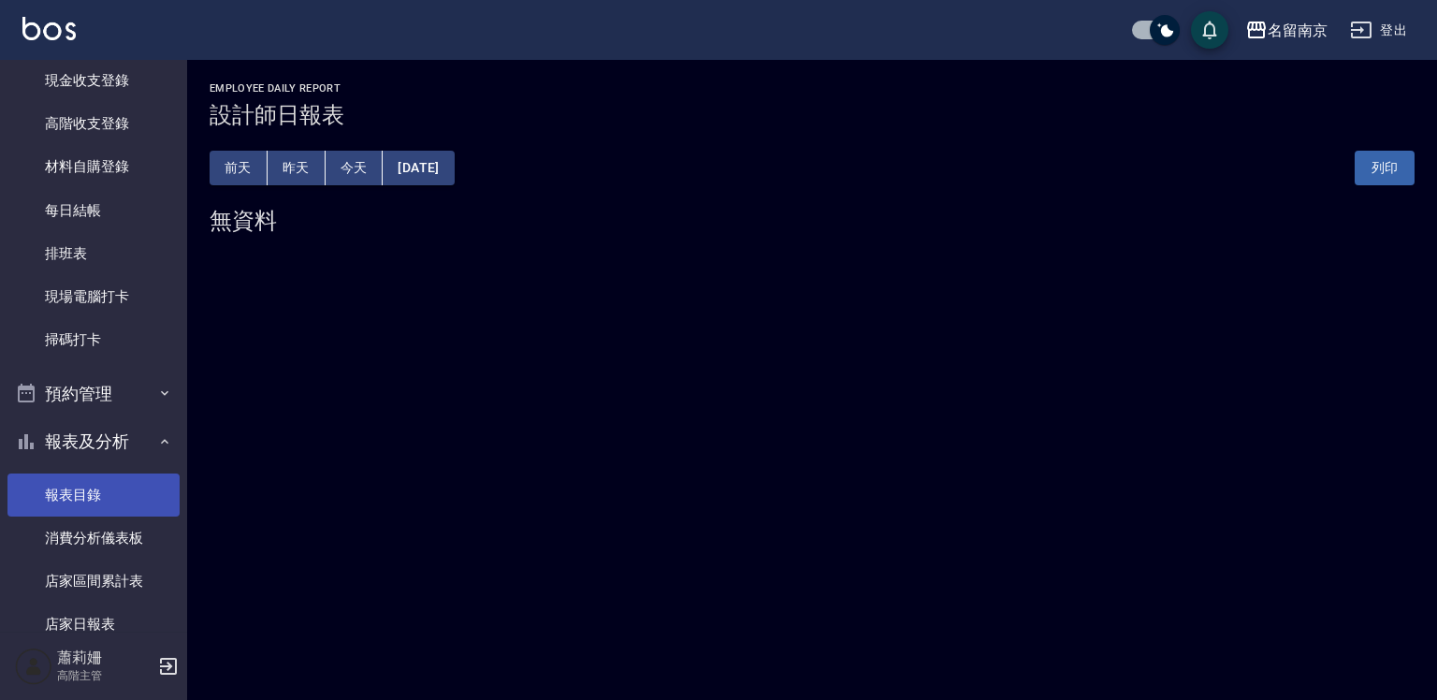
click at [82, 487] on link "報表目錄" at bounding box center [93, 494] width 172 height 43
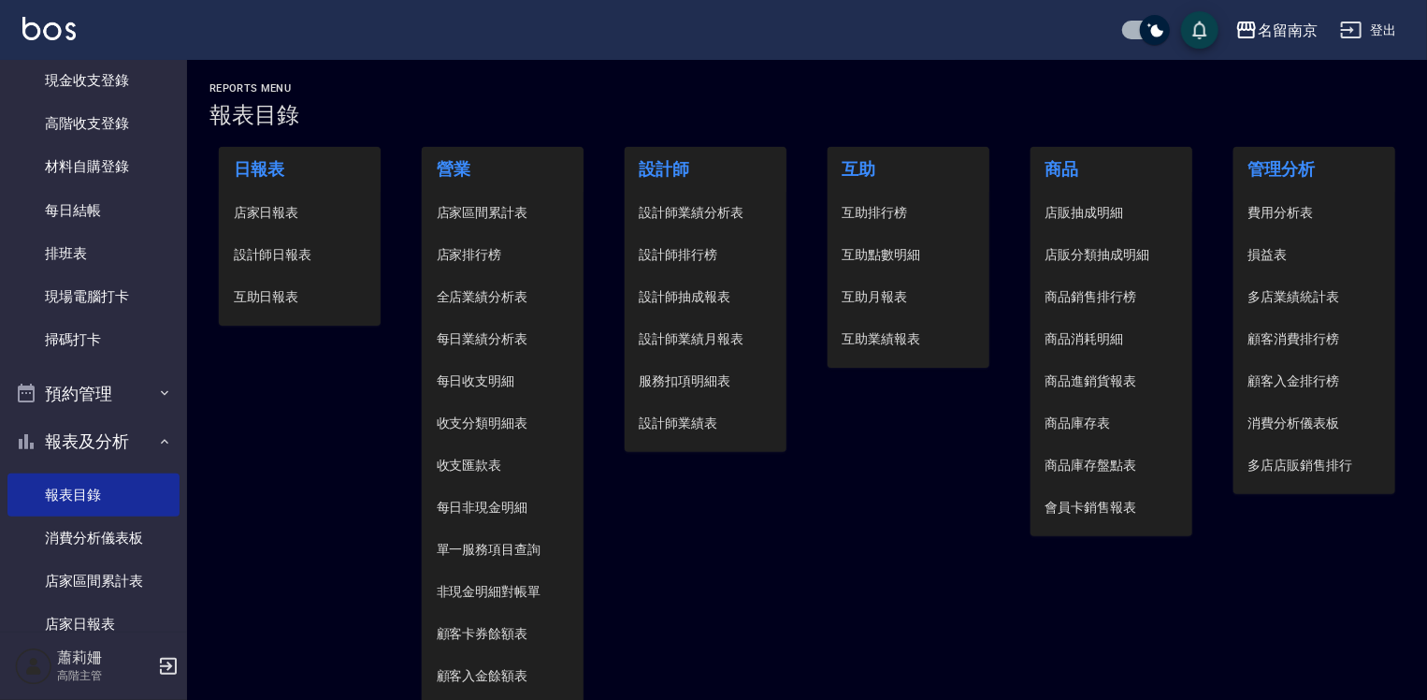
click at [286, 209] on span "店家日報表" at bounding box center [300, 213] width 133 height 20
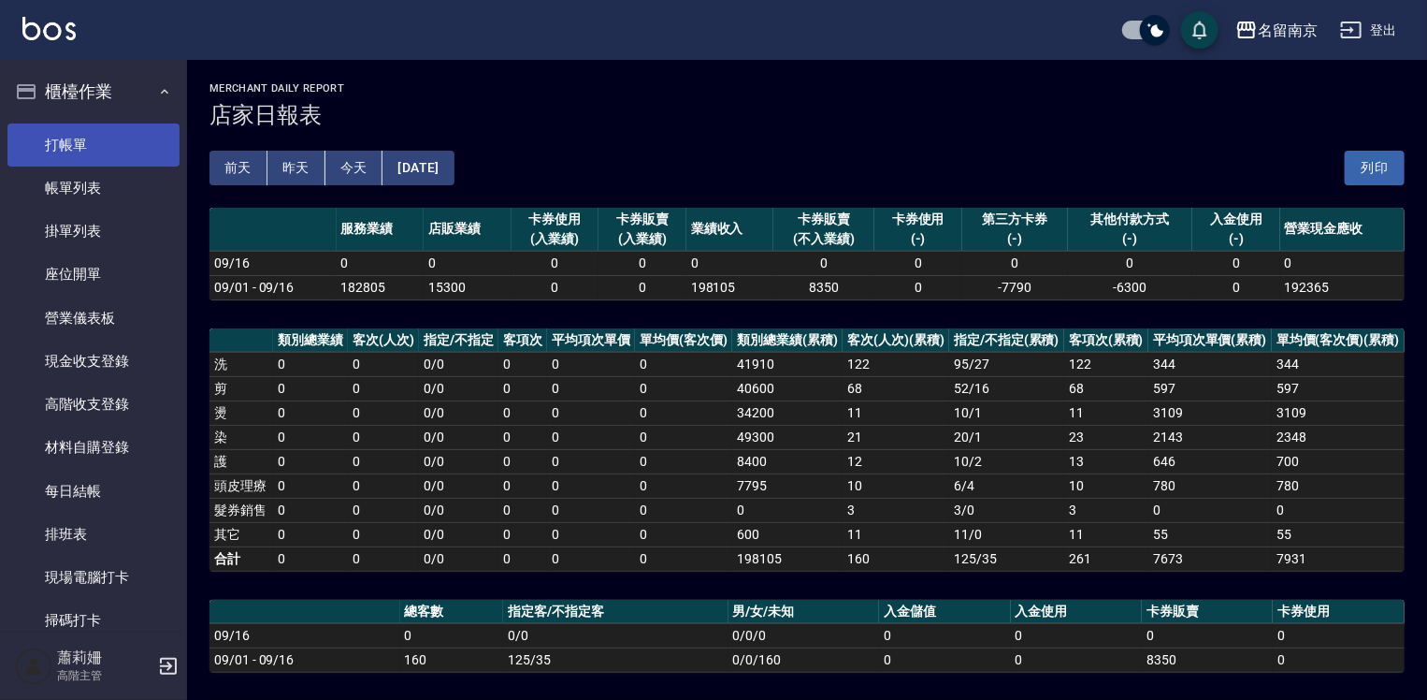
click at [122, 150] on link "打帳單" at bounding box center [93, 144] width 172 height 43
